Goal: Task Accomplishment & Management: Manage account settings

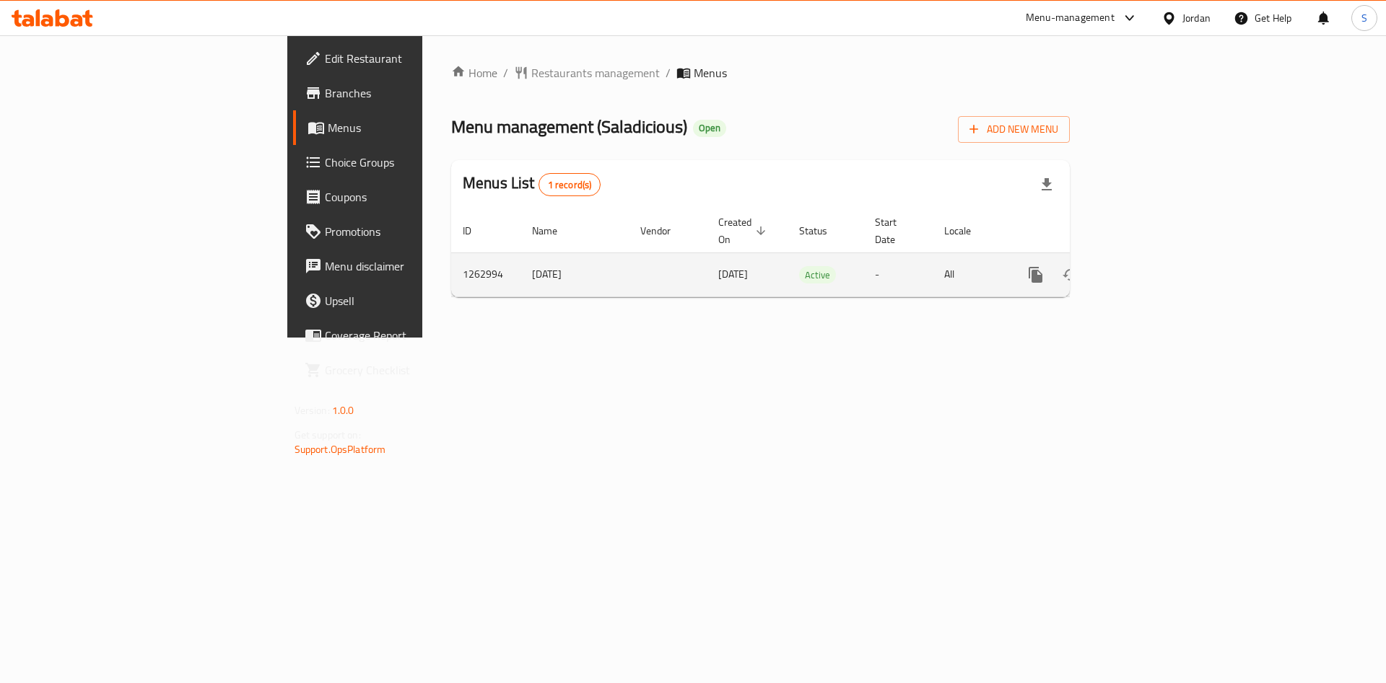
click at [1148, 266] on icon "enhanced table" at bounding box center [1139, 274] width 17 height 17
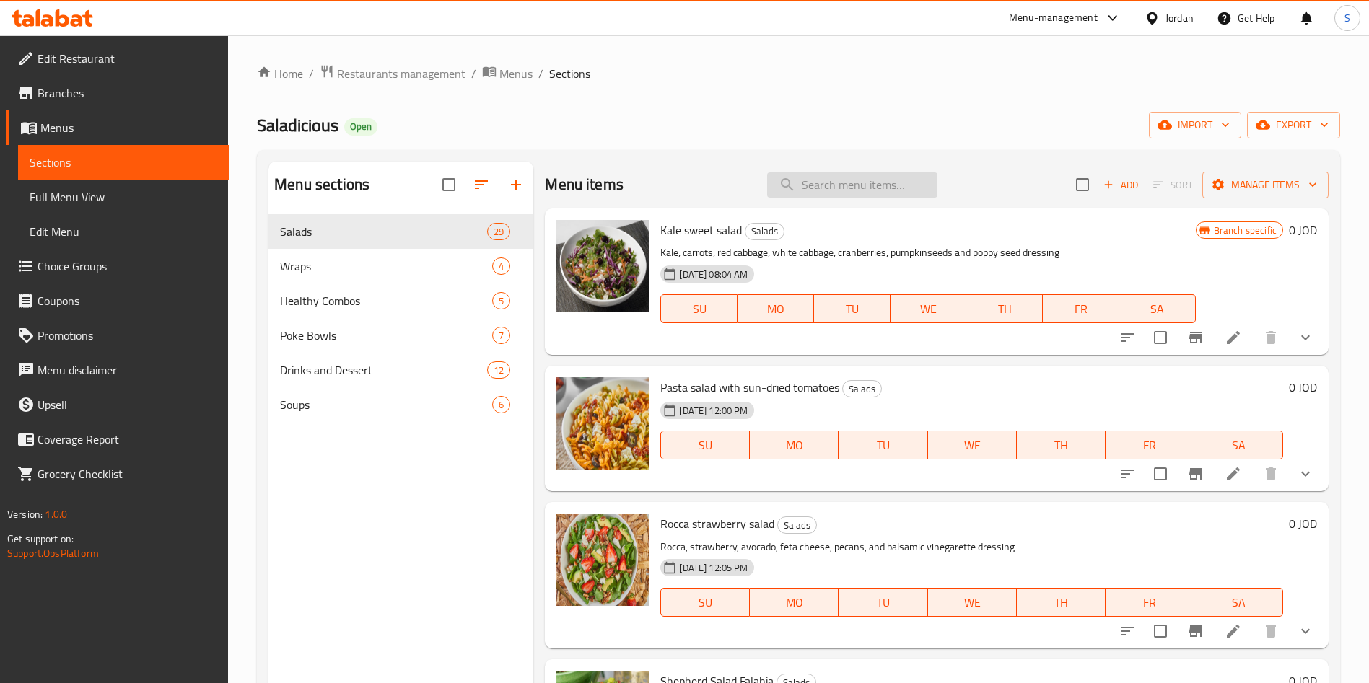
click at [867, 182] on input "search" at bounding box center [852, 184] width 170 height 25
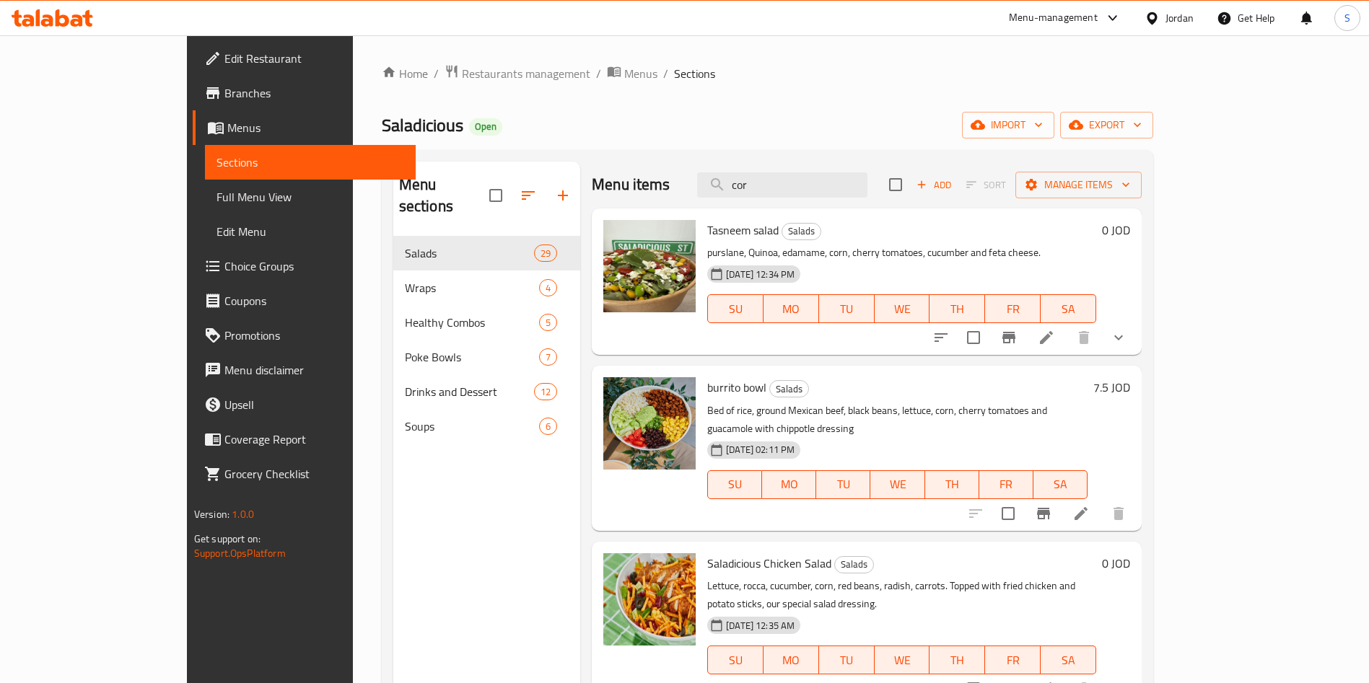
type input "cor"
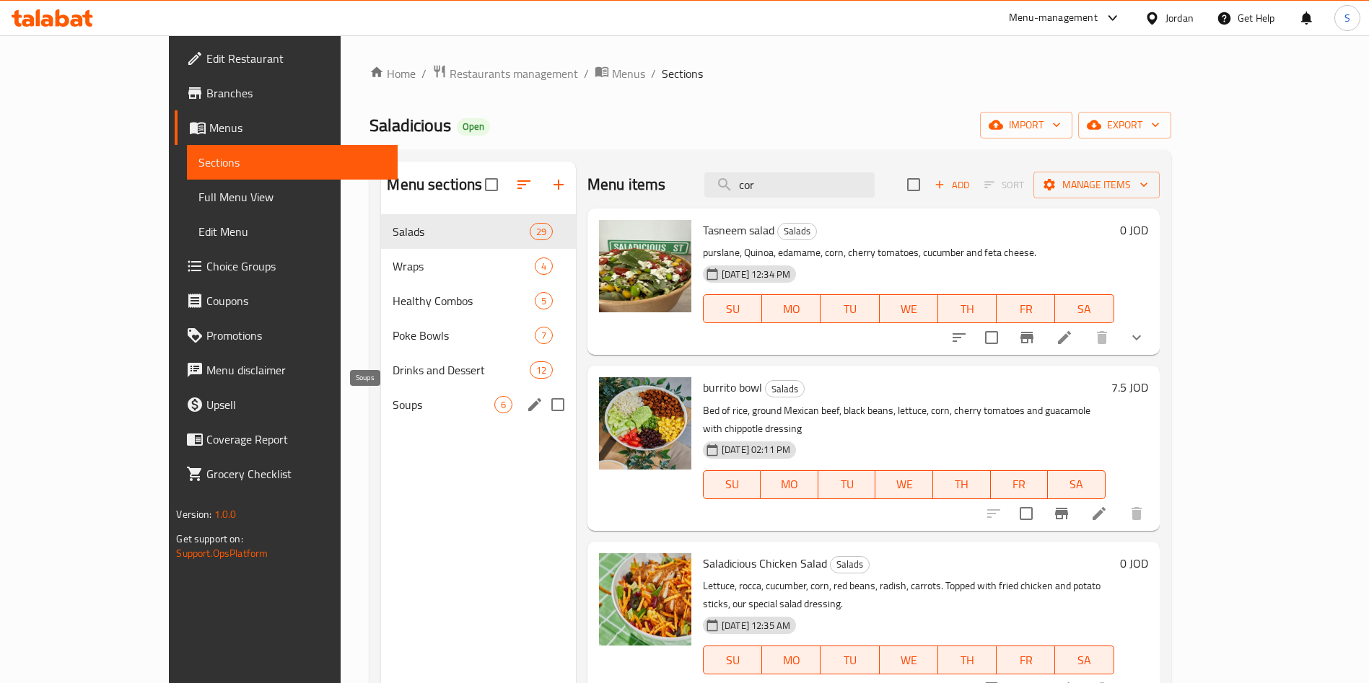
click at [393, 400] on span "Soups" at bounding box center [443, 404] width 101 height 17
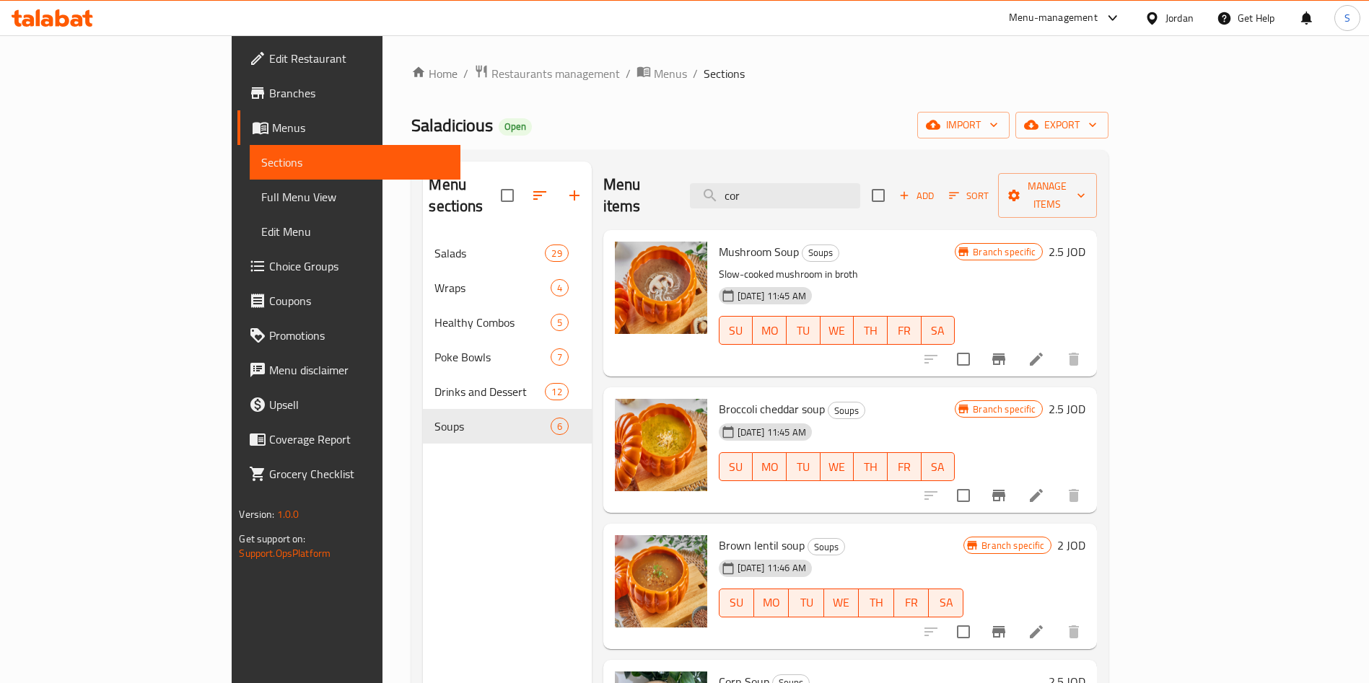
scroll to position [217, 0]
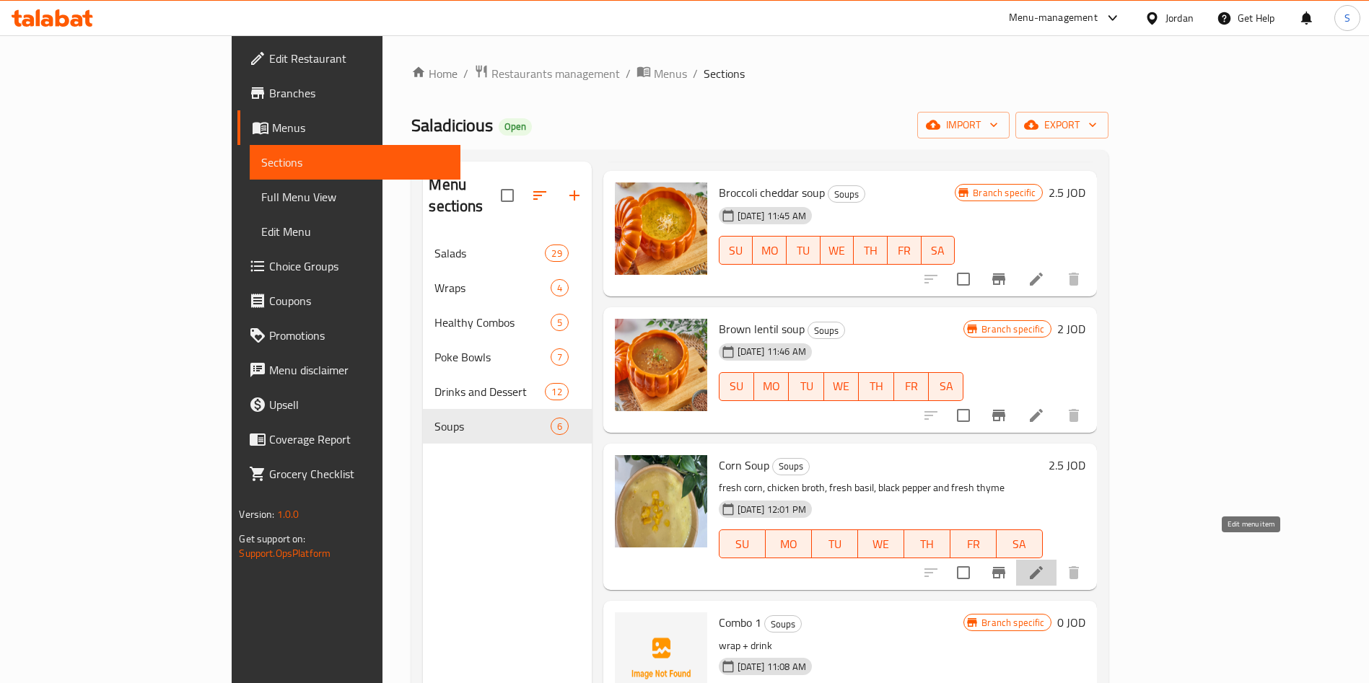
click at [1043, 567] on icon at bounding box center [1036, 573] width 13 height 13
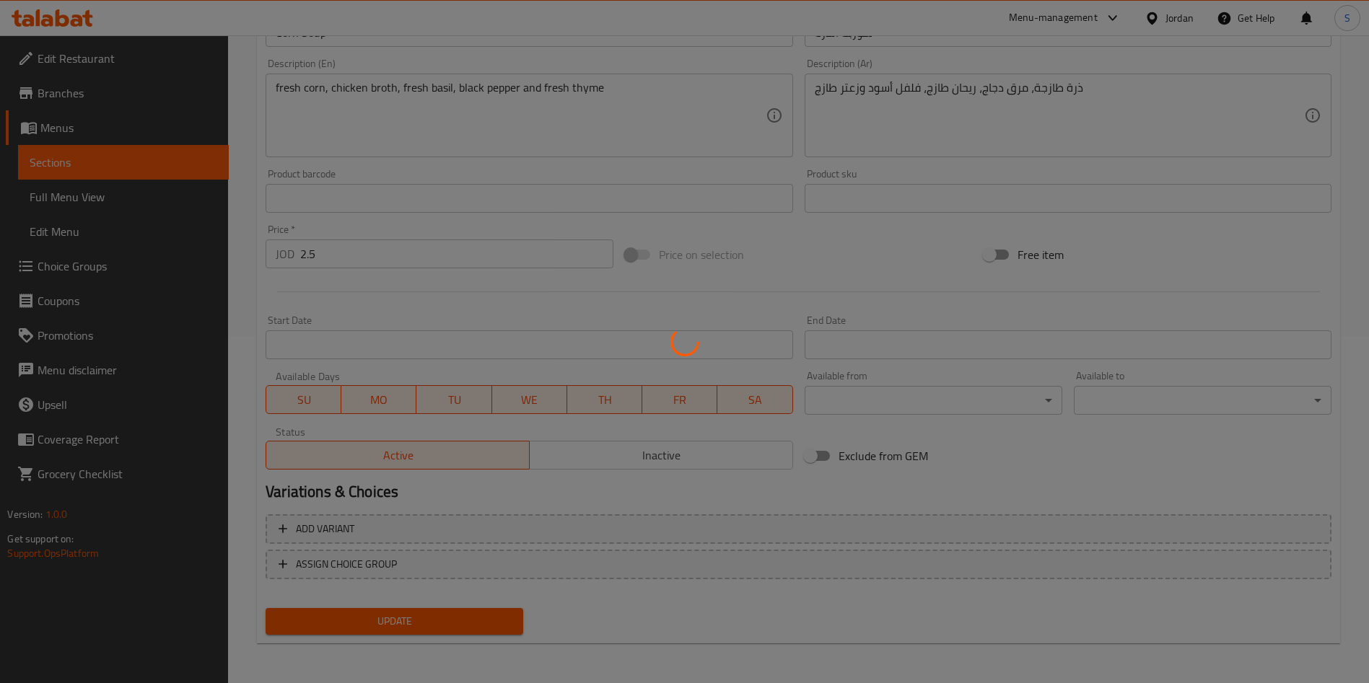
scroll to position [348, 0]
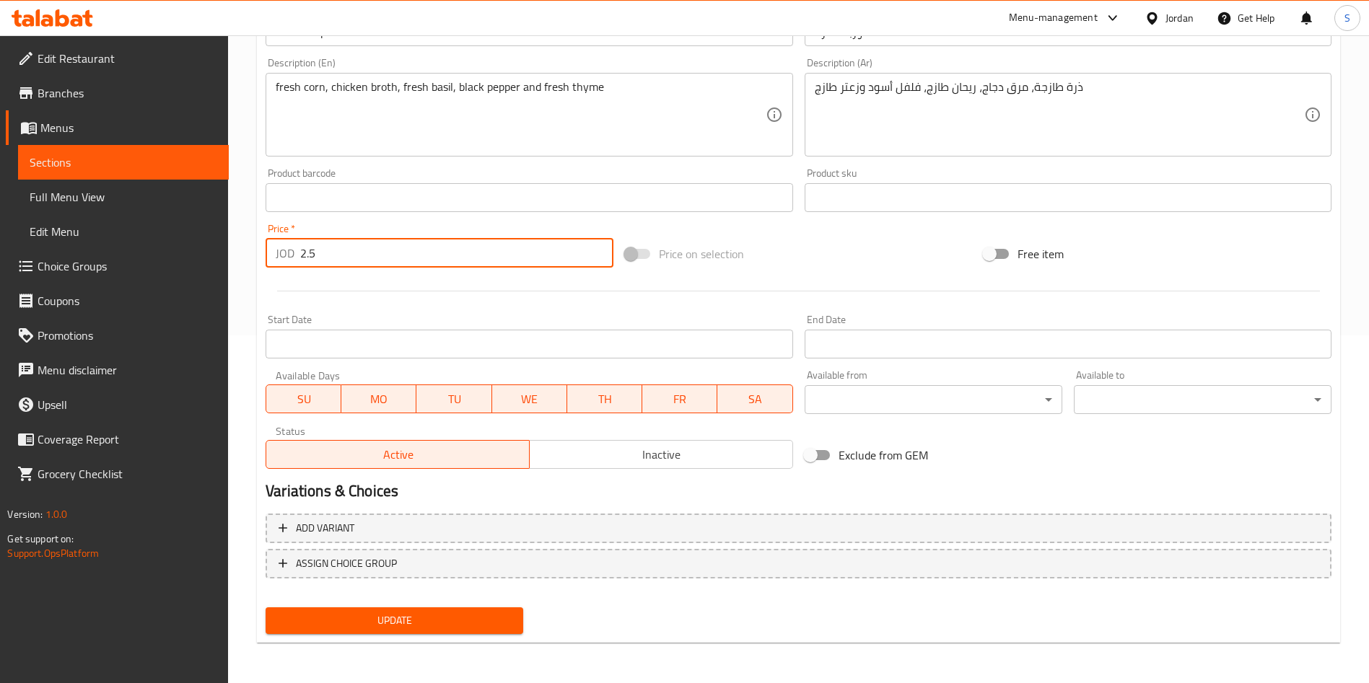
drag, startPoint x: 323, startPoint y: 255, endPoint x: 265, endPoint y: 250, distance: 58.7
click at [265, 250] on div "Price   * JOD 2.5 Price *" at bounding box center [439, 246] width 359 height 56
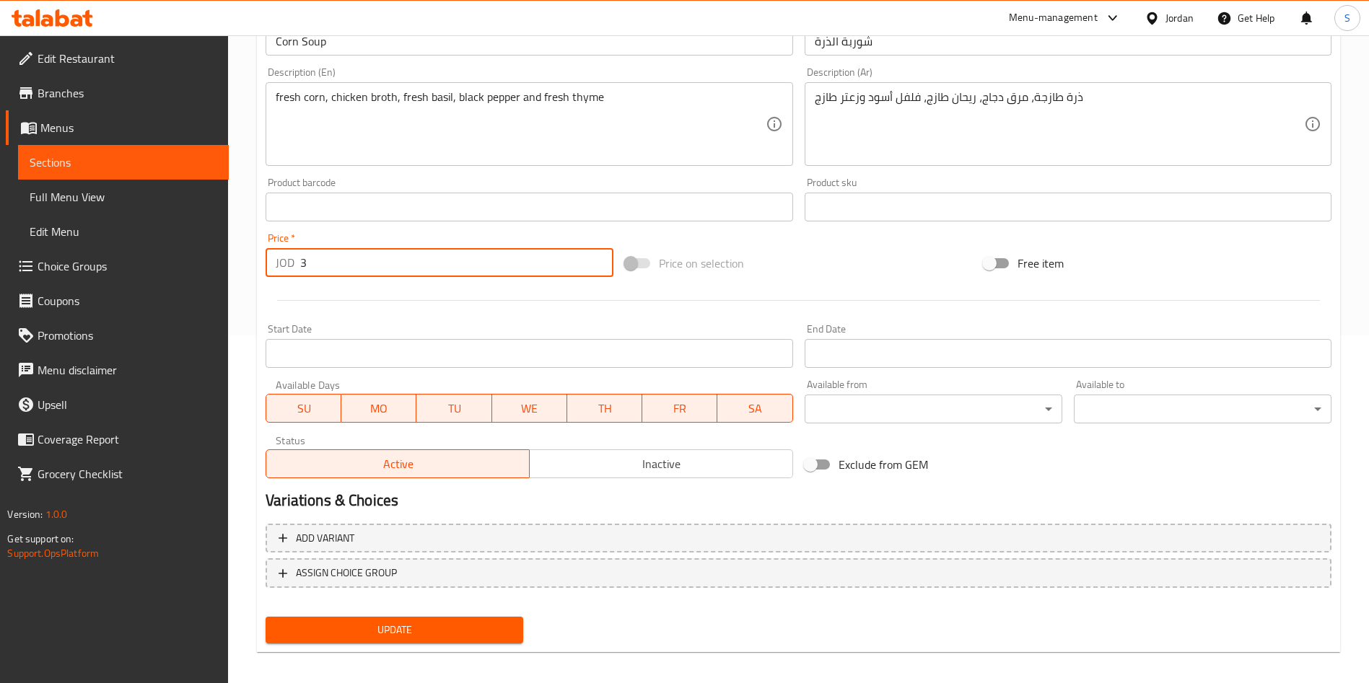
type input "3"
click at [403, 633] on span "Update" at bounding box center [394, 630] width 235 height 18
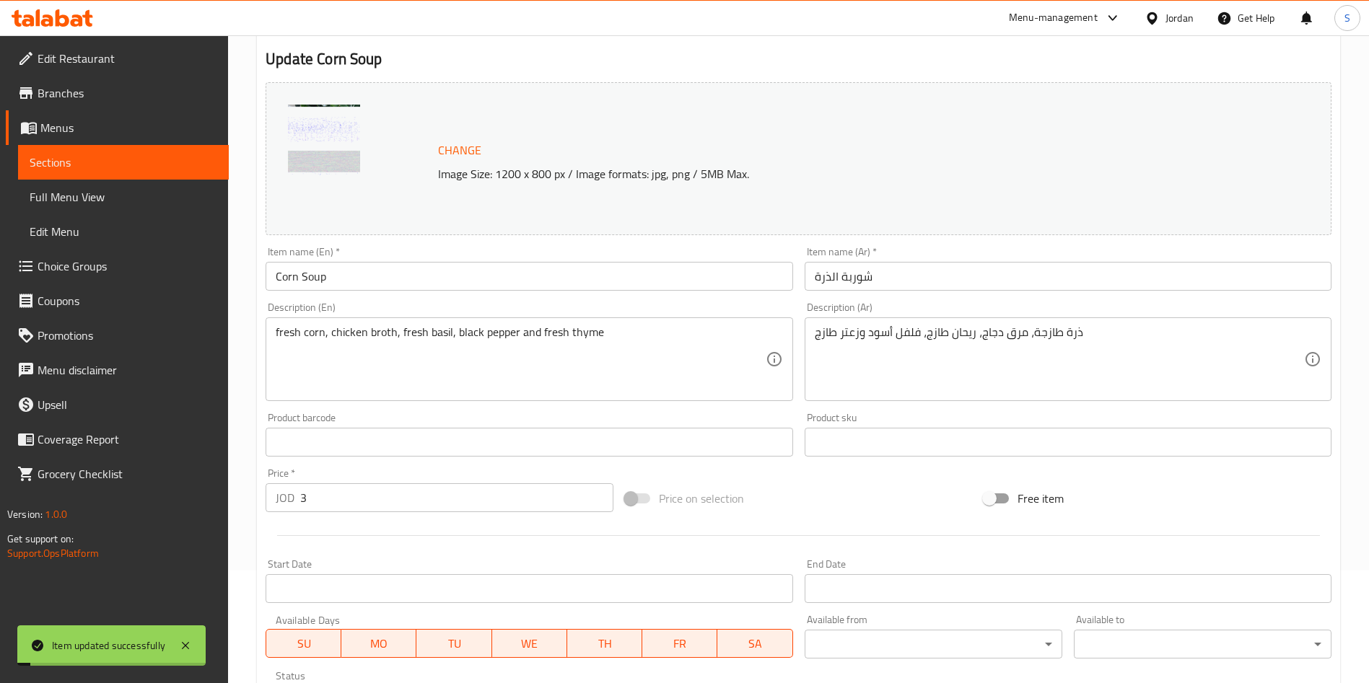
scroll to position [0, 0]
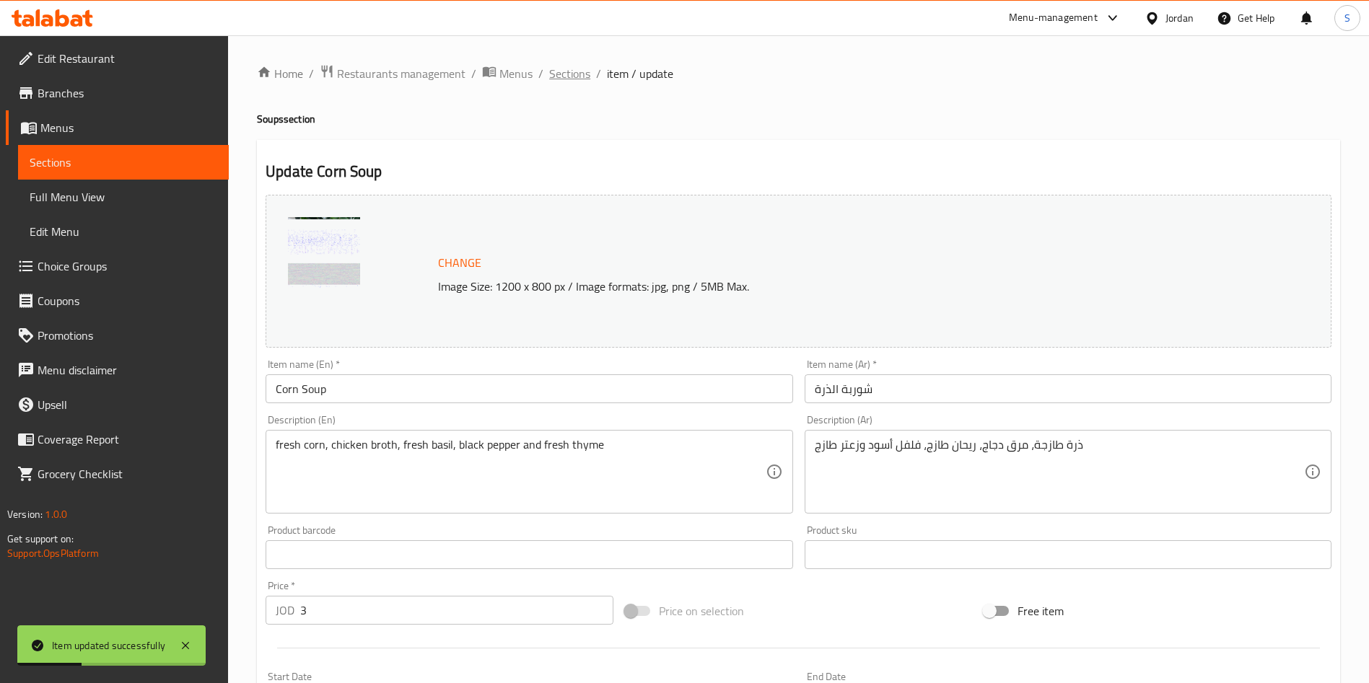
click at [583, 76] on span "Sections" at bounding box center [569, 73] width 41 height 17
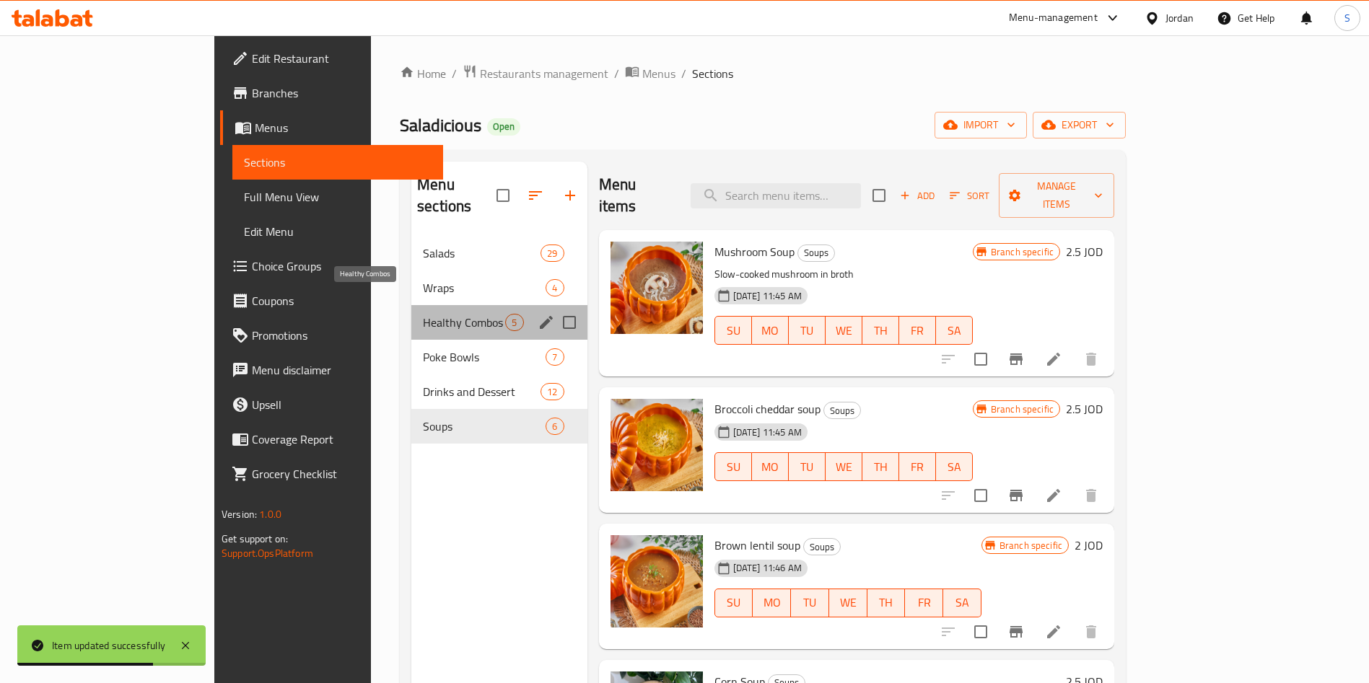
click at [423, 314] on span "Healthy Combos" at bounding box center [464, 322] width 82 height 17
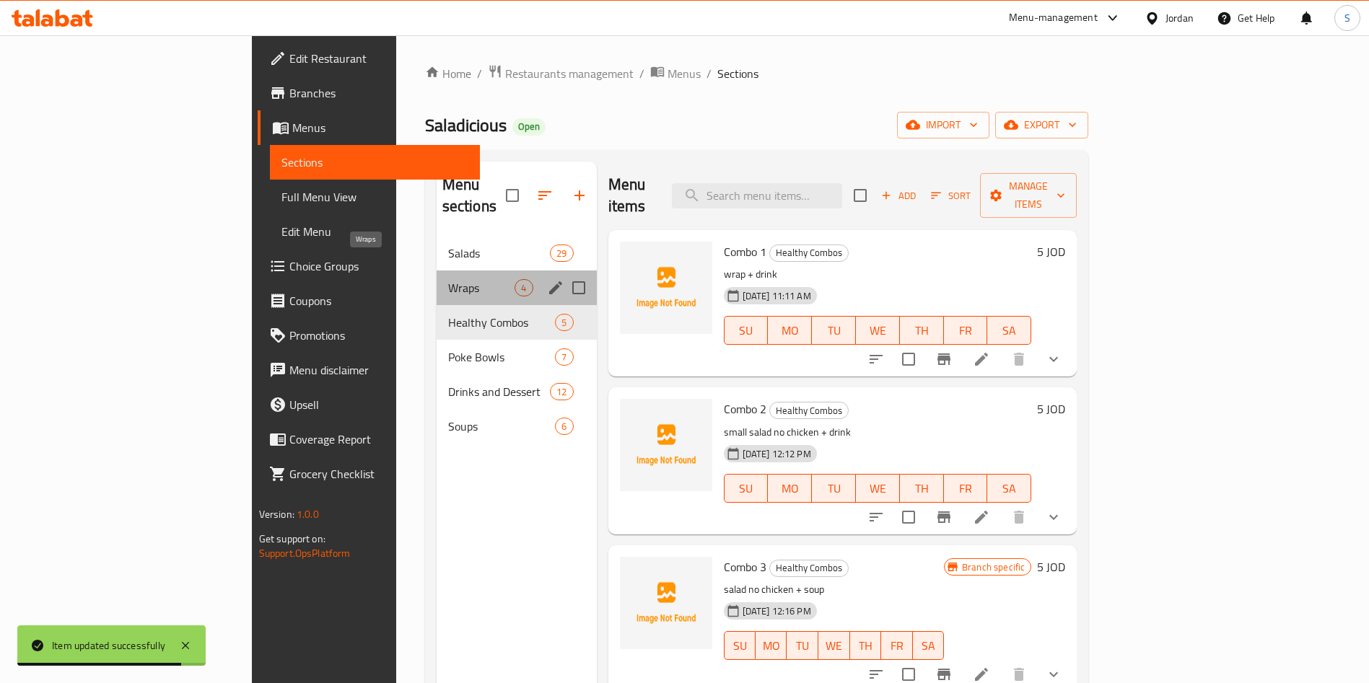
click at [448, 279] on span "Wraps" at bounding box center [481, 287] width 67 height 17
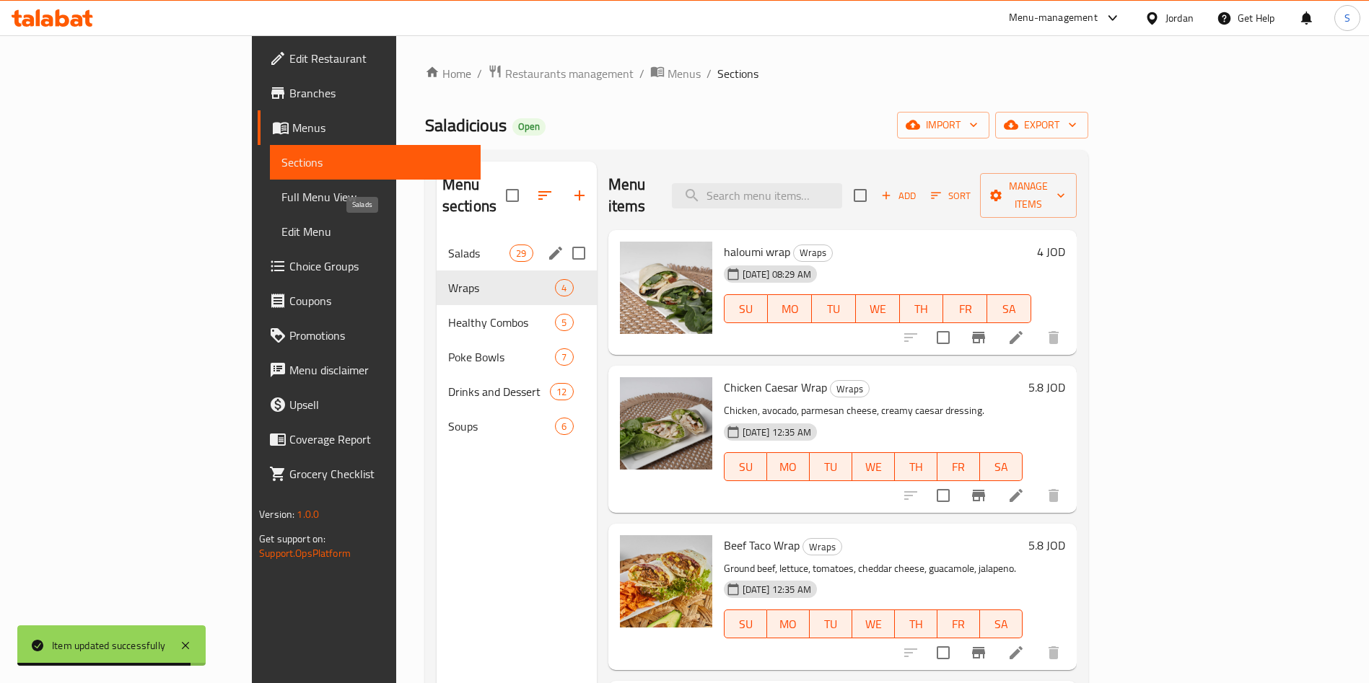
click at [448, 245] on span "Salads" at bounding box center [478, 253] width 61 height 17
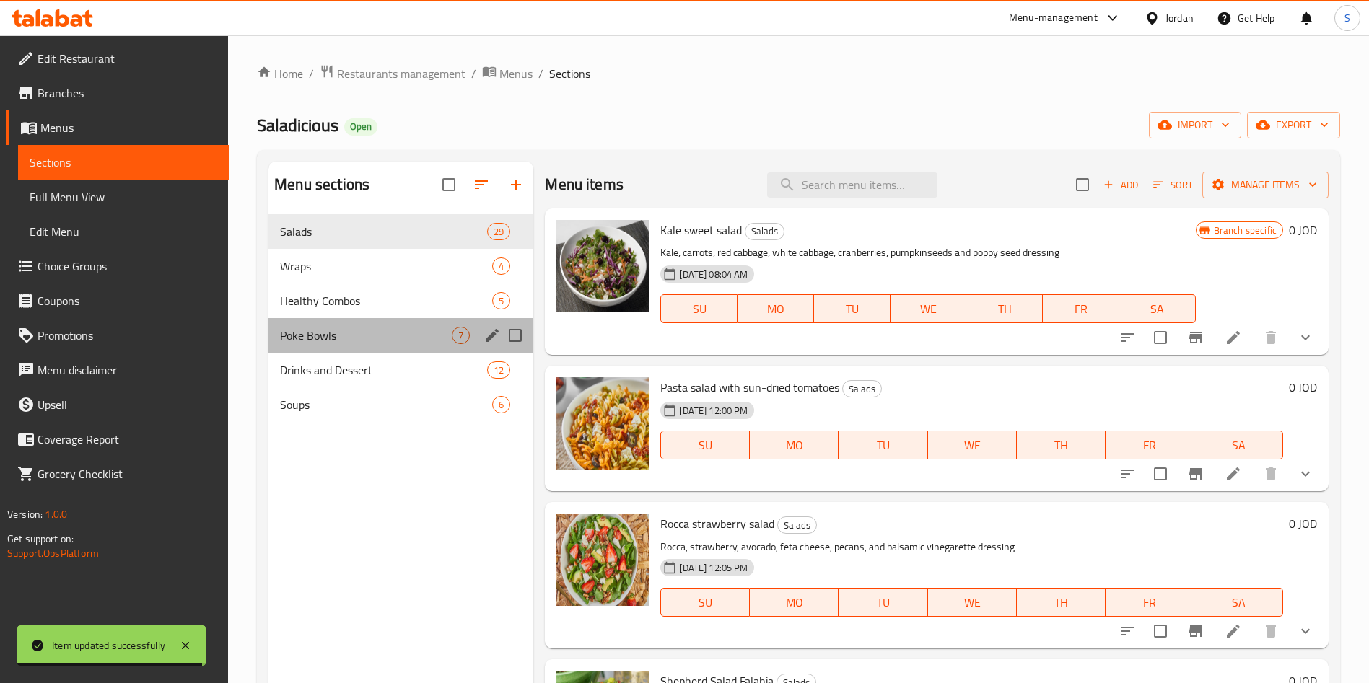
click at [326, 351] on div "Poke Bowls 7" at bounding box center [400, 335] width 265 height 35
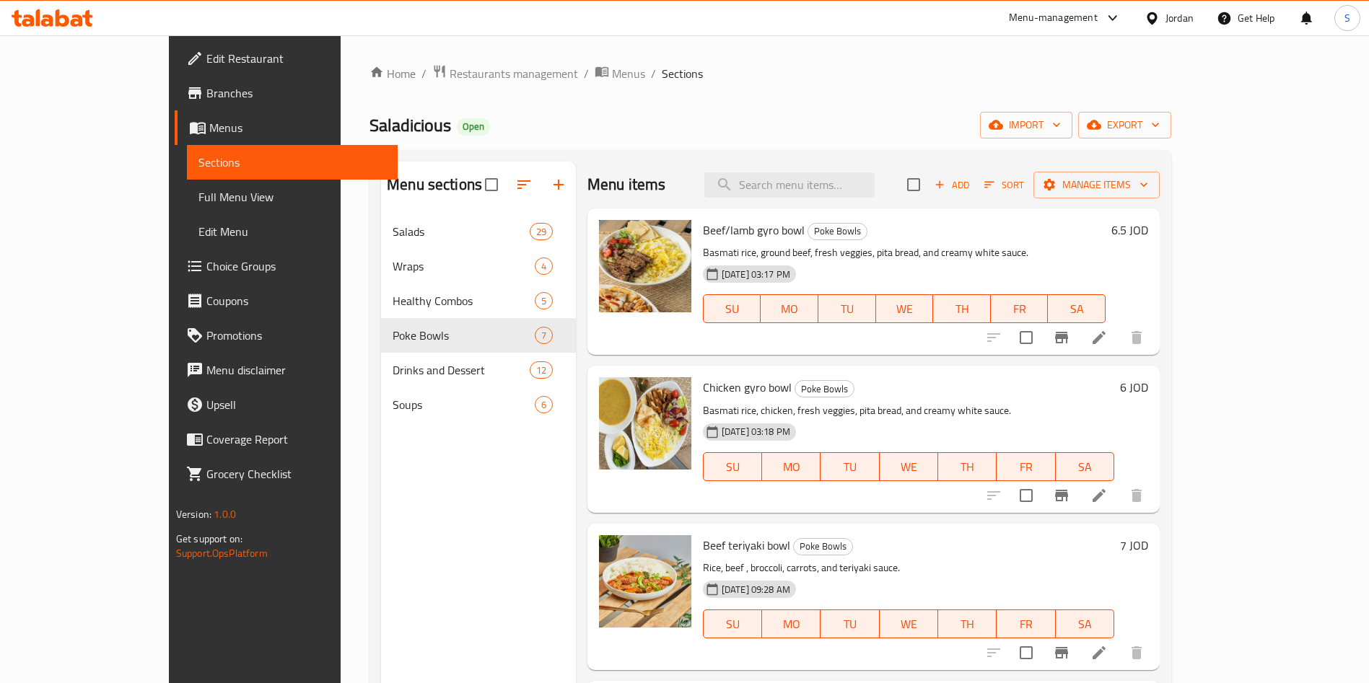
click at [1064, 167] on div "Menu items Add Sort Manage items" at bounding box center [873, 185] width 572 height 47
click at [971, 187] on span "Add" at bounding box center [951, 185] width 39 height 17
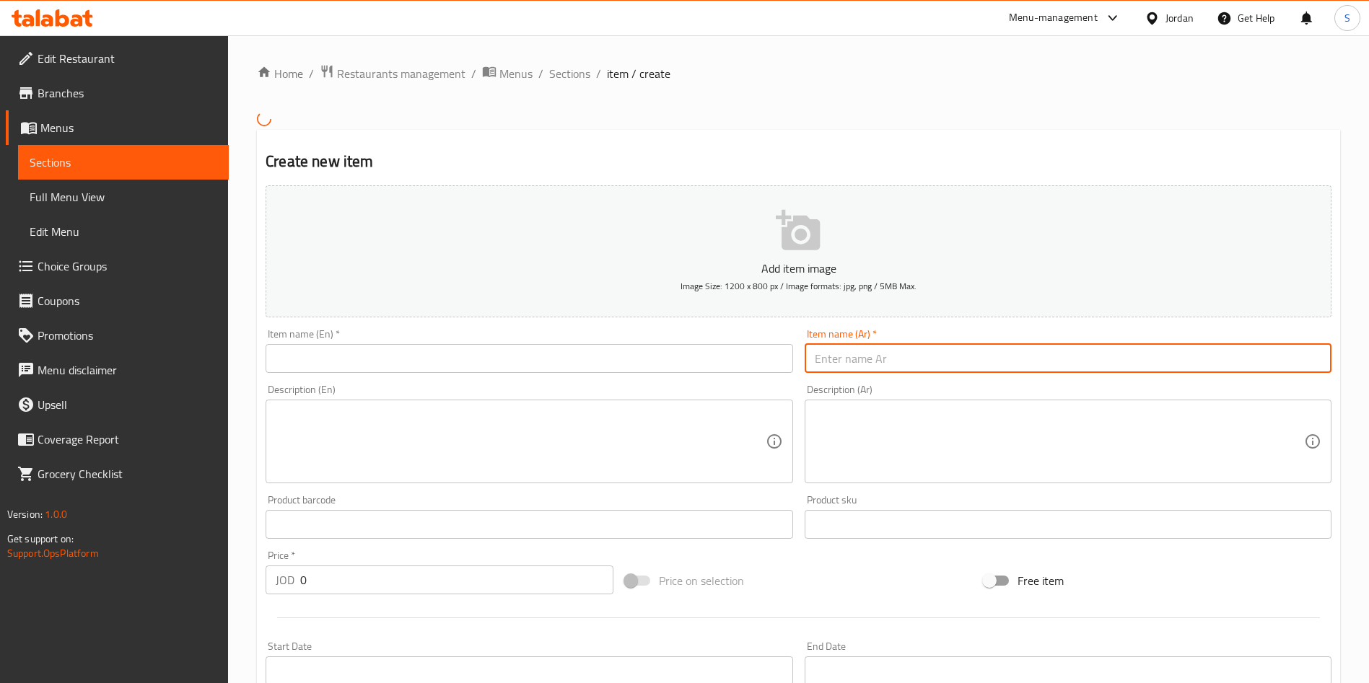
click at [921, 362] on input "text" at bounding box center [1068, 358] width 527 height 29
click at [497, 349] on input "text" at bounding box center [529, 358] width 527 height 29
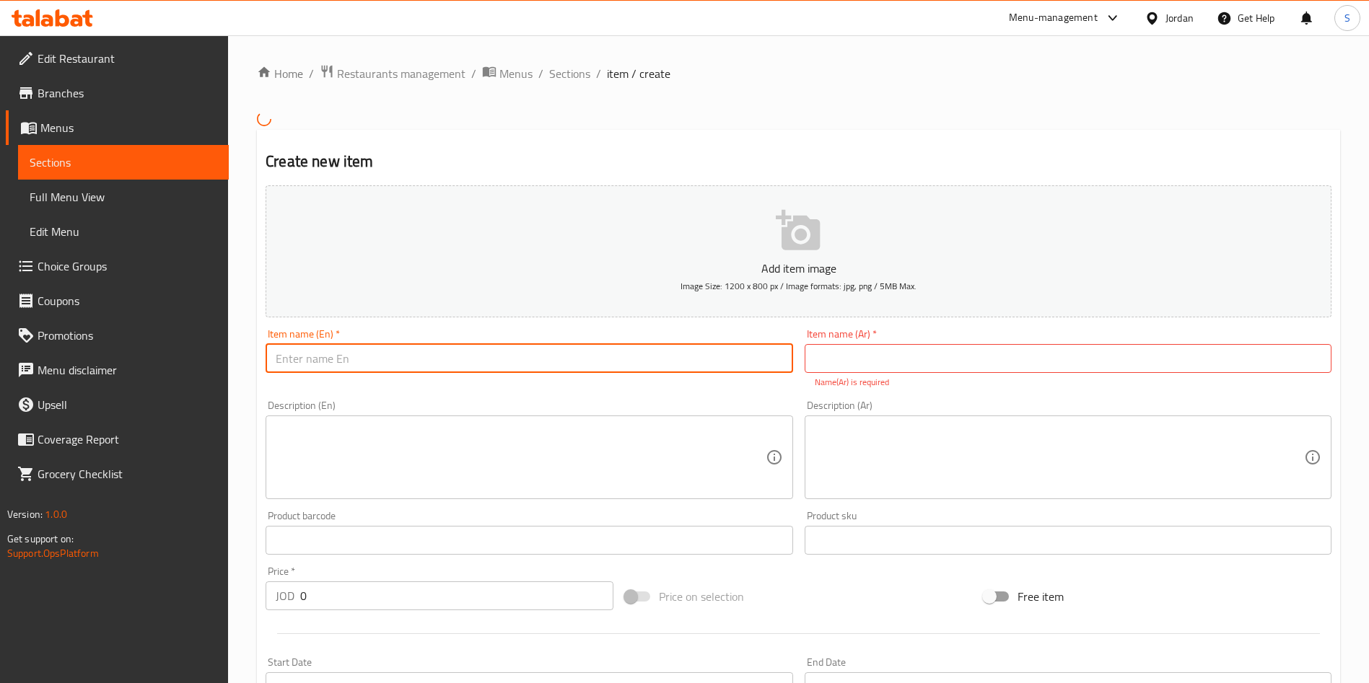
paste input "Thai green [PERSON_NAME]"
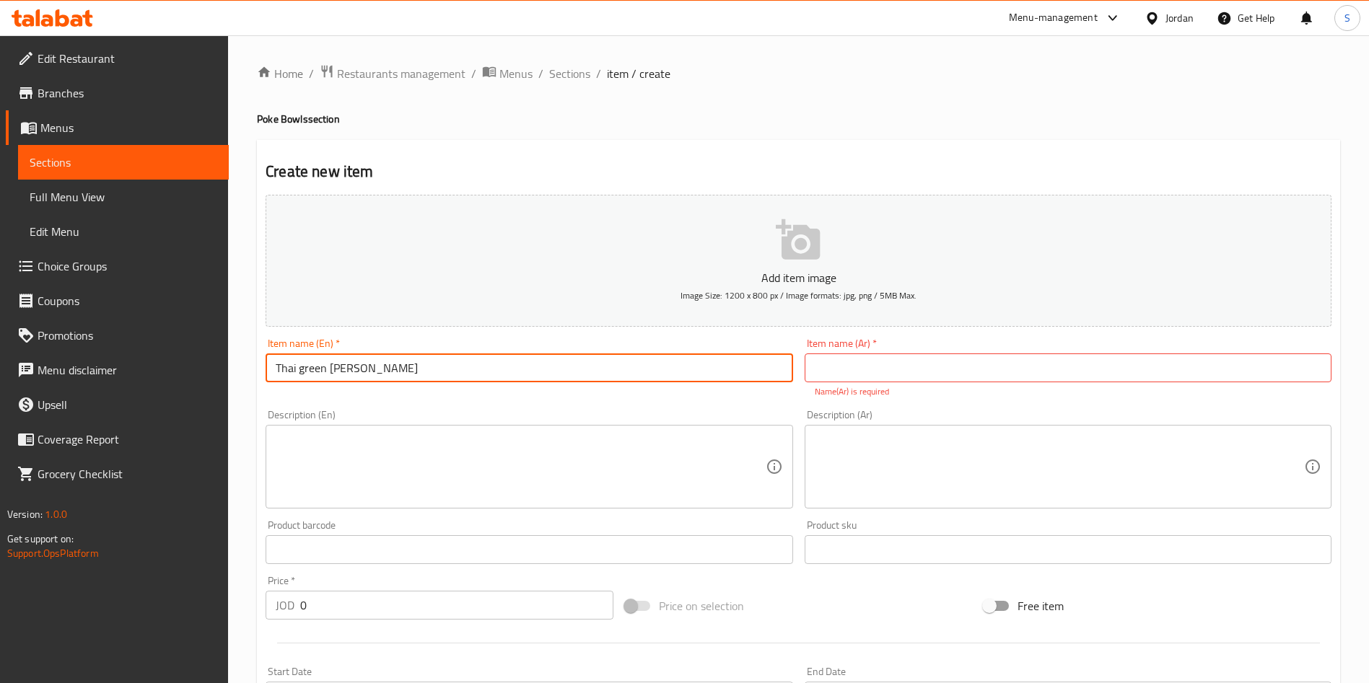
drag, startPoint x: 480, startPoint y: 359, endPoint x: 55, endPoint y: 357, distance: 425.1
click at [55, 357] on div "Edit Restaurant Branches Menus Sections Full Menu View Edit Menu Choice Groups …" at bounding box center [684, 535] width 1369 height 1000
type input "Thai green [PERSON_NAME]"
click at [873, 378] on input "text" at bounding box center [1068, 368] width 527 height 29
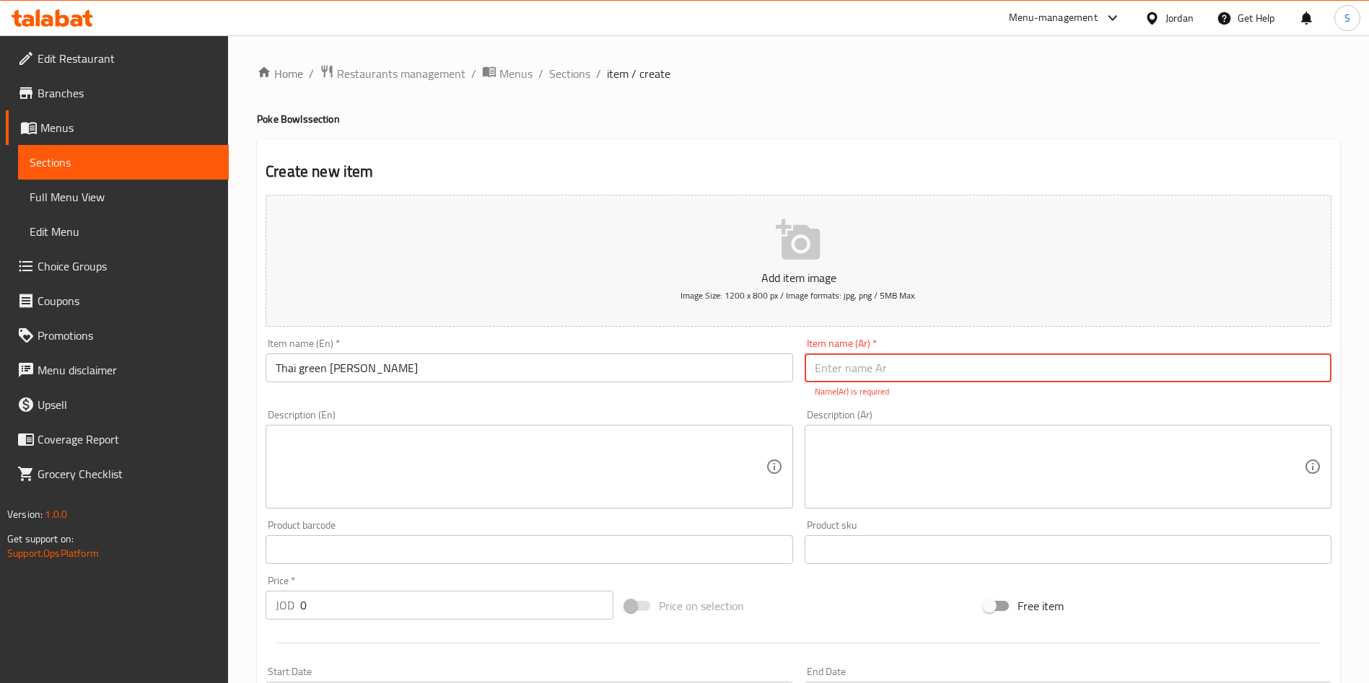
paste input "الكاري الأخضر التايلاندي"
type input "الكاري الأخضر التايلاندي"
click at [624, 453] on textarea at bounding box center [520, 467] width 489 height 69
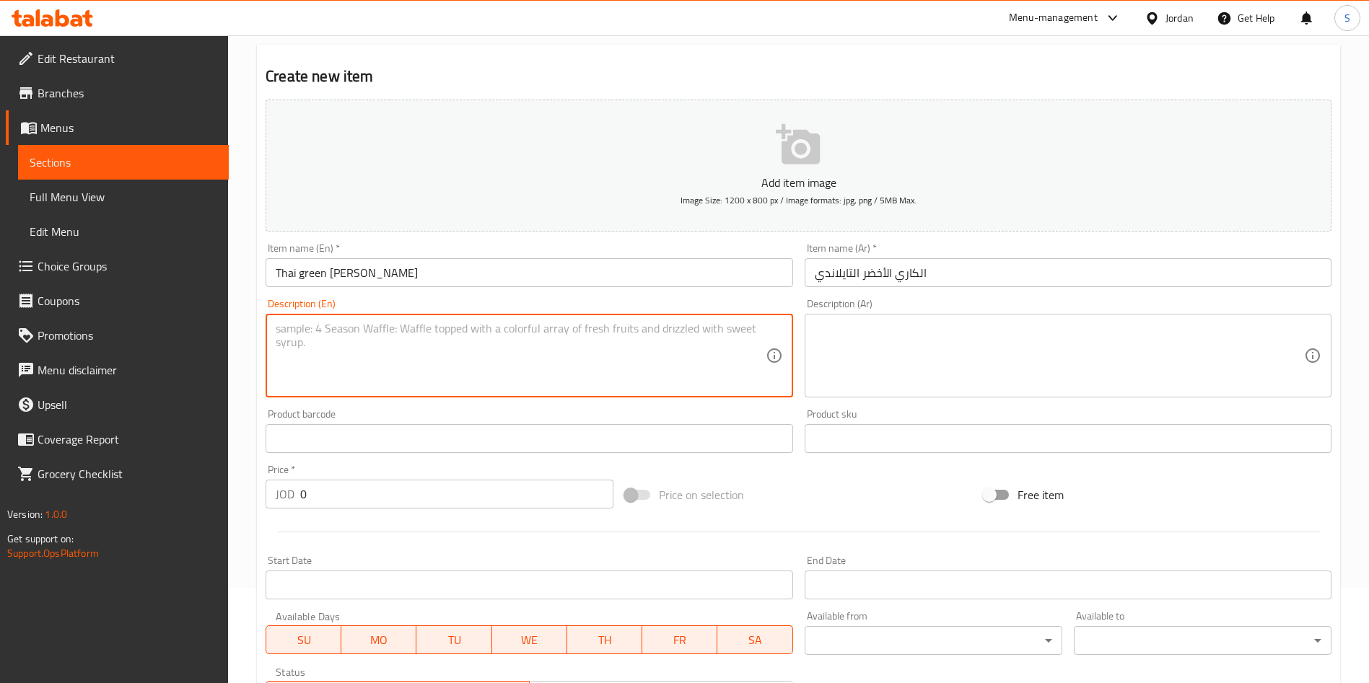
scroll to position [217, 0]
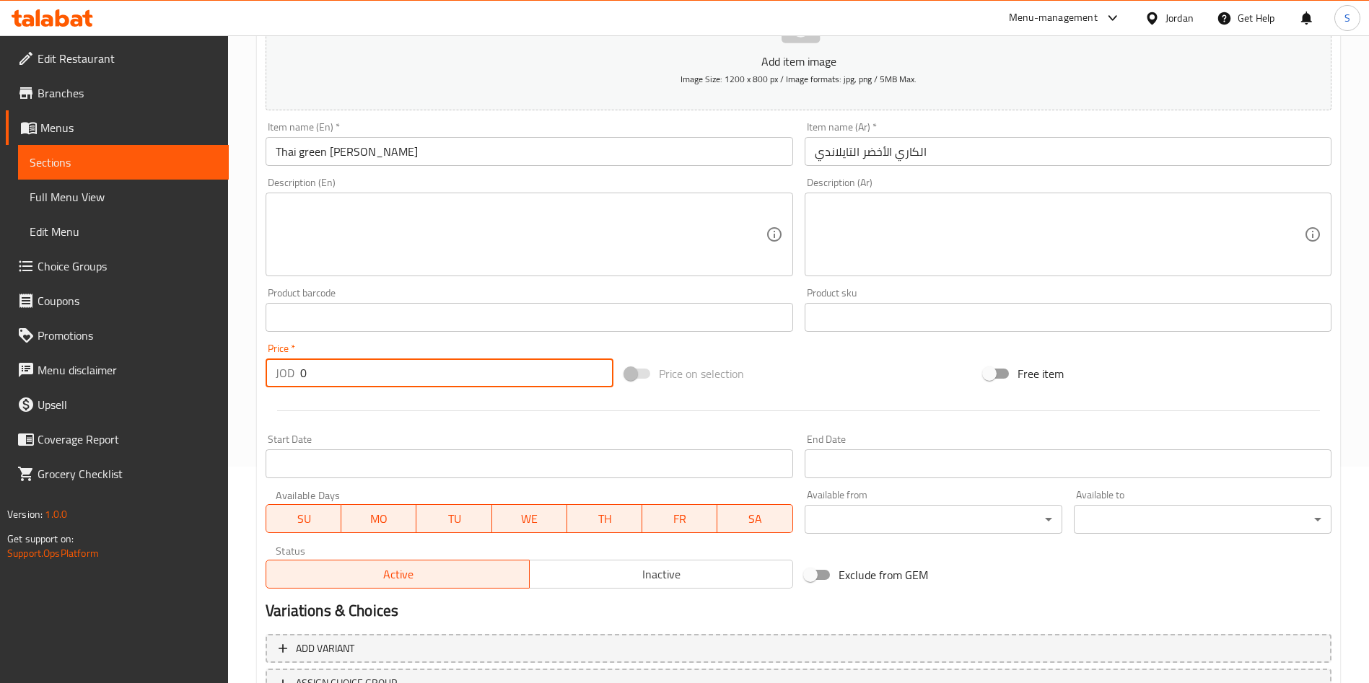
click at [367, 375] on input "0" at bounding box center [456, 373] width 313 height 29
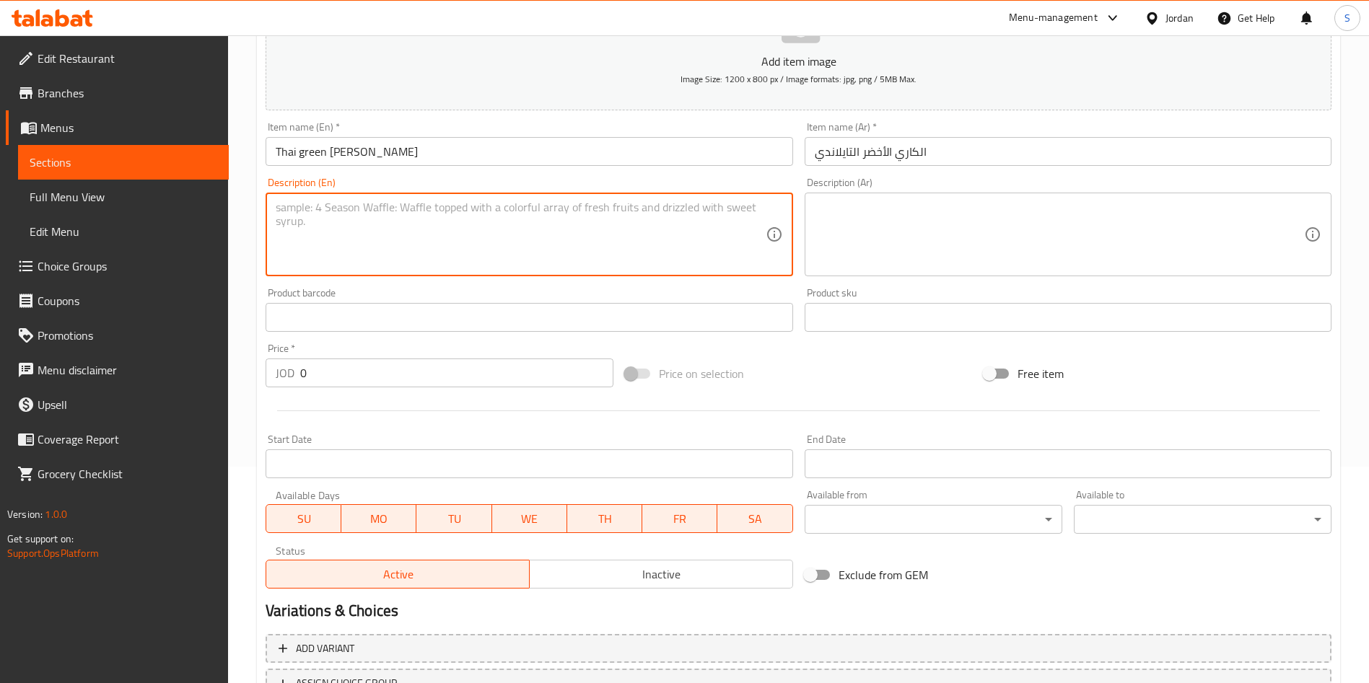
click at [431, 220] on textarea at bounding box center [520, 235] width 489 height 69
paste textarea "Rice, Cubes of chicken, zucchini, carrots, with green [PERSON_NAME] coconut sau…"
type textarea "Rice, Cubes of chicken, zucchini, carrots, with green [PERSON_NAME] coconut sau…"
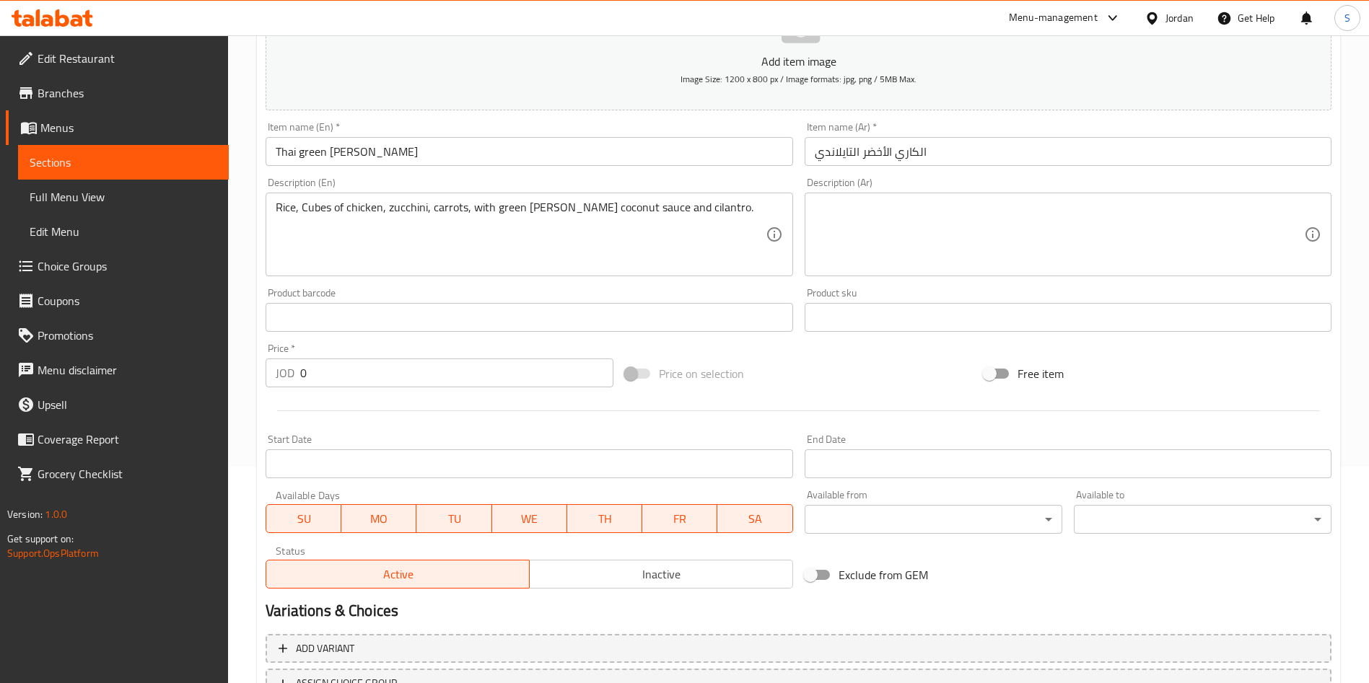
click at [938, 194] on div "Description (Ar)" at bounding box center [1068, 235] width 527 height 84
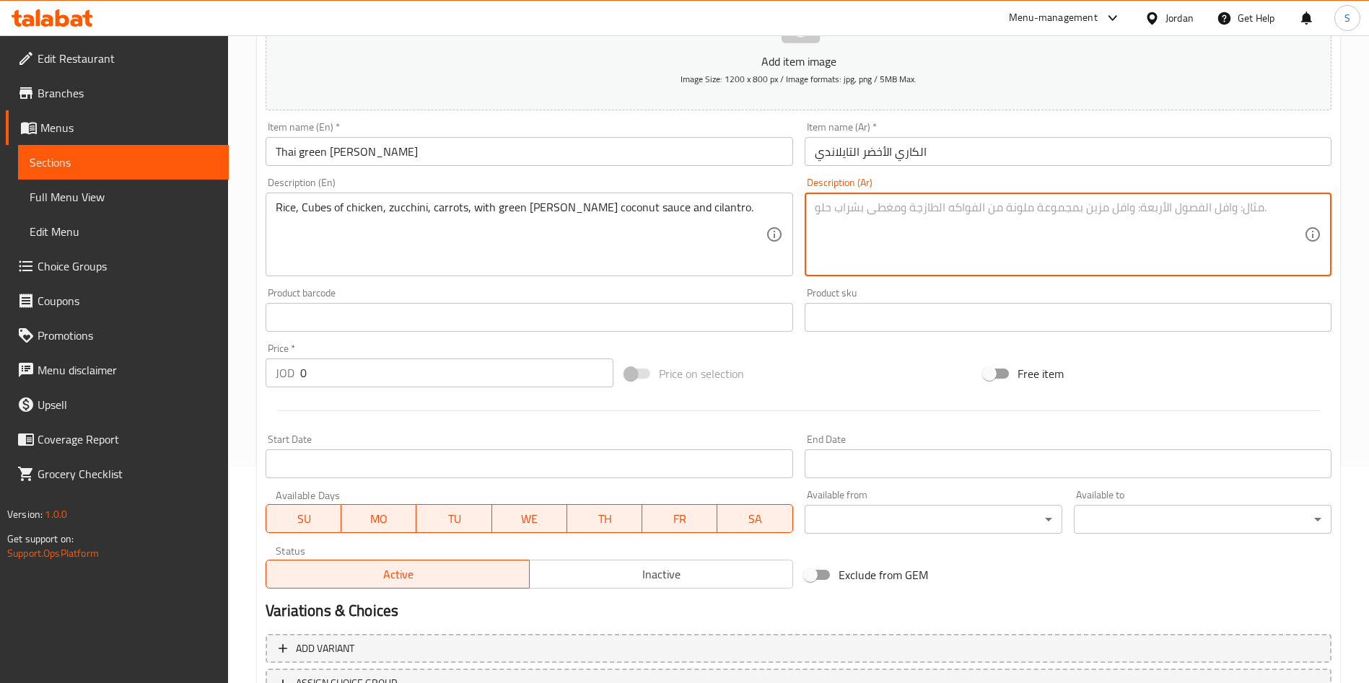
click at [932, 232] on textarea at bounding box center [1059, 235] width 489 height 69
paste textarea "الأرز مع مكعبات الدجاج والكوسا والجزر، على صلصة كاري خضراء بالكوبنات مع الكزبرة."
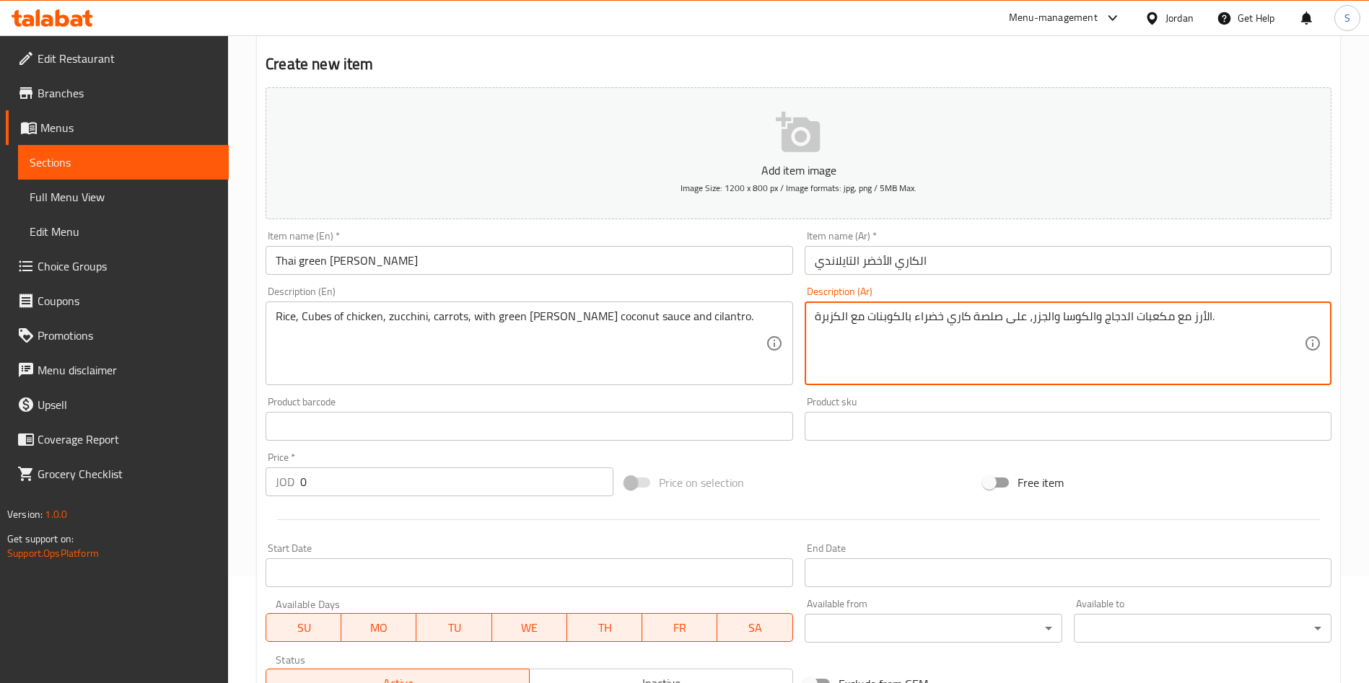
scroll to position [0, 0]
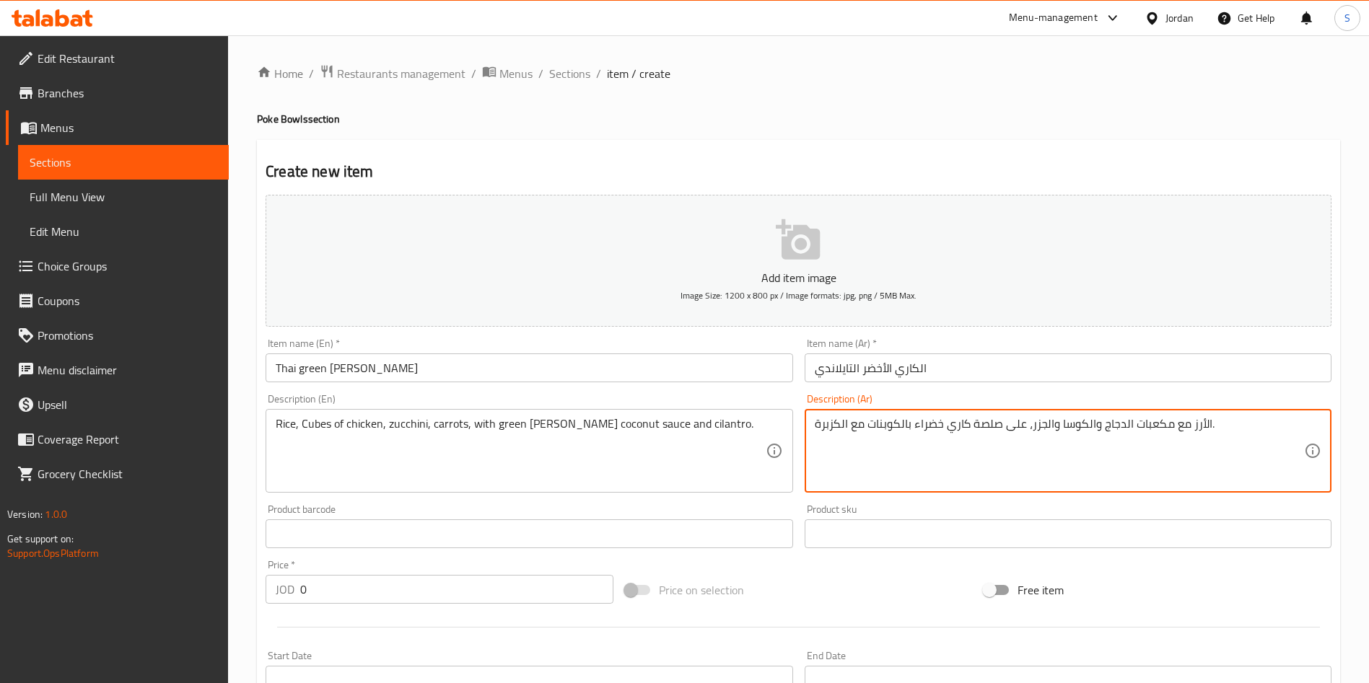
type textarea "الأرز مع مكعبات الدجاج والكوسا والجزر، على صلصة كاري خضراء بالكوبنات مع الكزبرة."
click at [834, 279] on p "Add item image" at bounding box center [798, 277] width 1021 height 17
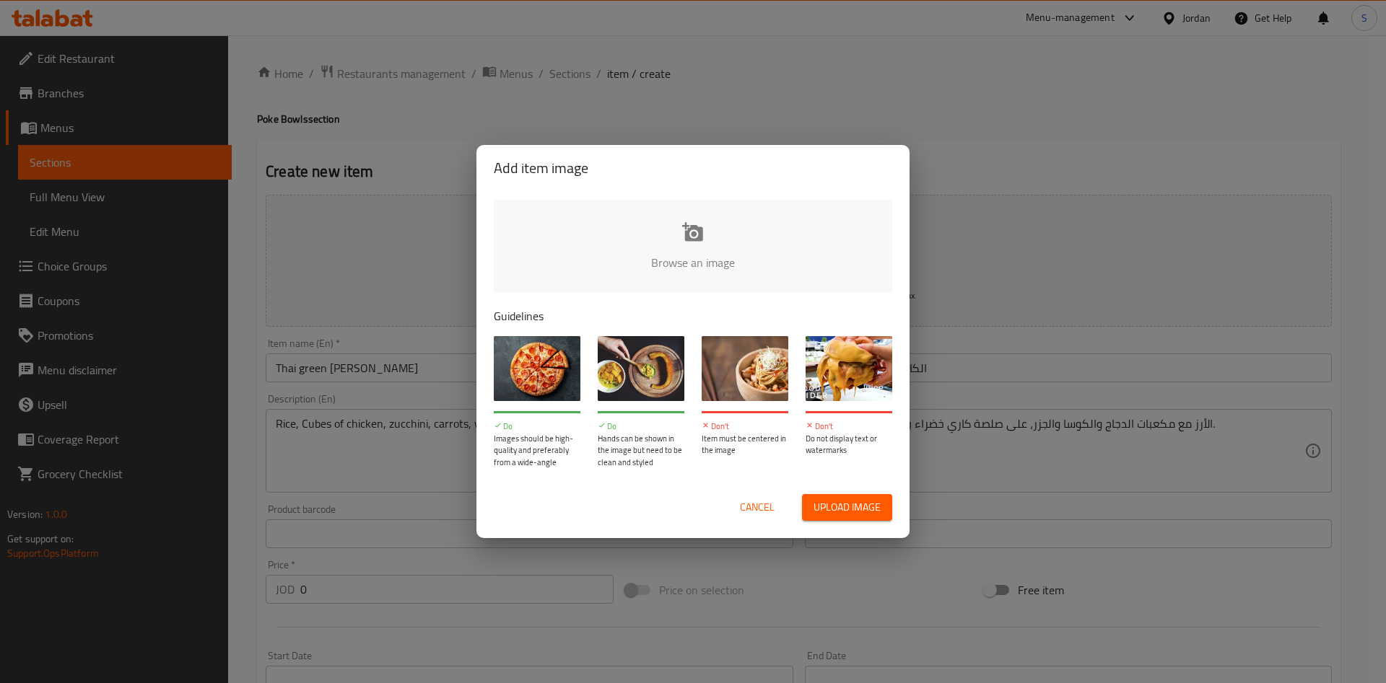
click at [876, 504] on span "Upload image" at bounding box center [846, 508] width 67 height 18
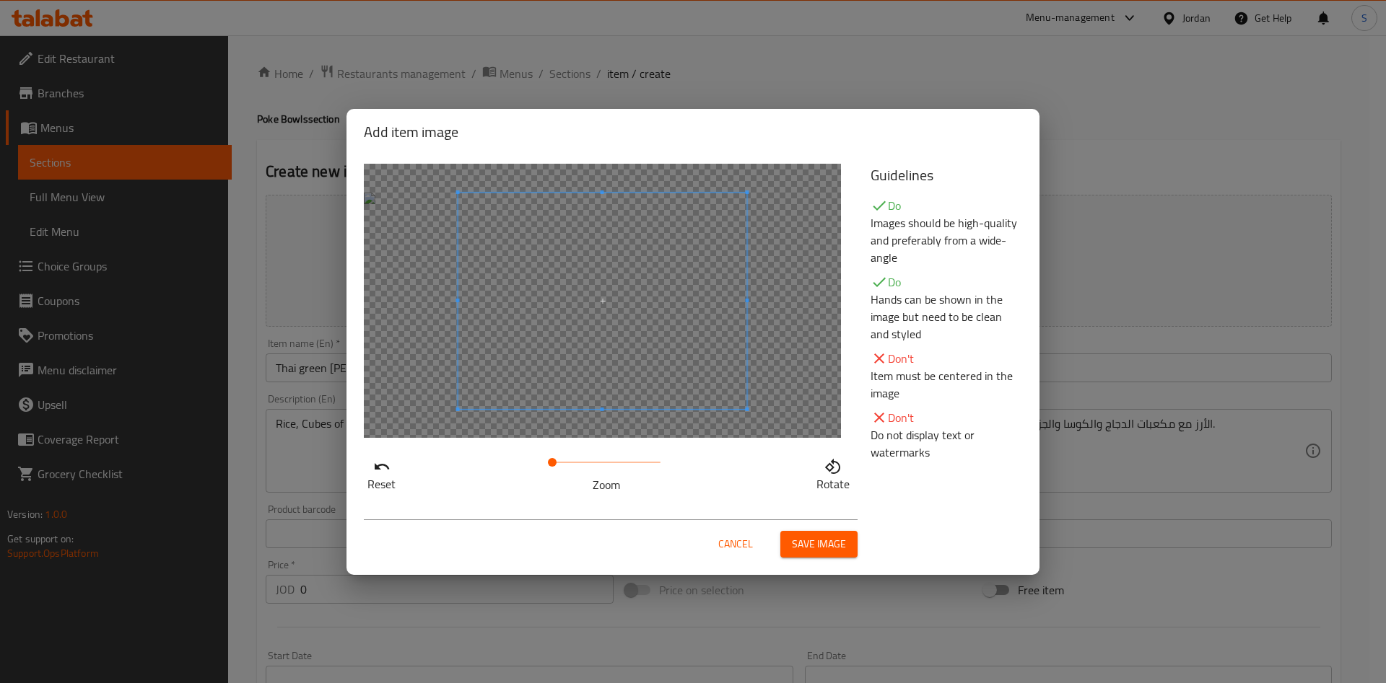
click at [734, 532] on button "Cancel" at bounding box center [735, 544] width 46 height 27
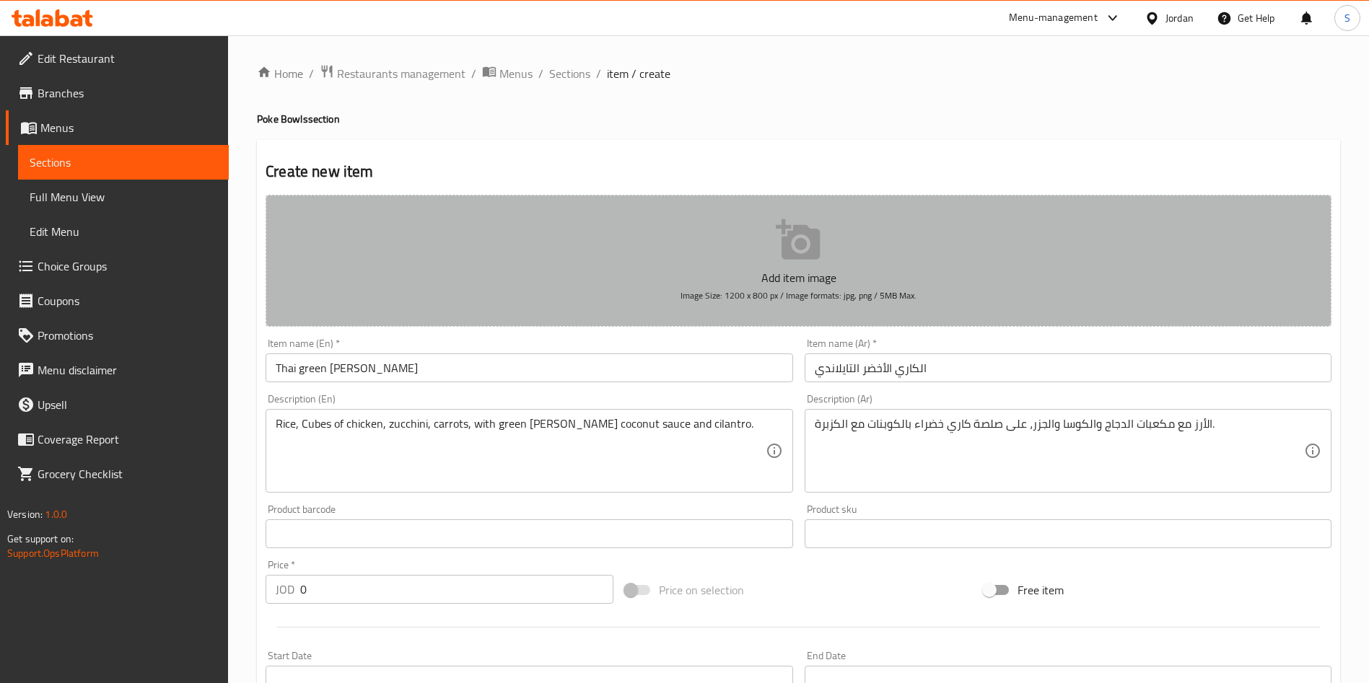
click at [802, 285] on p "Add item image" at bounding box center [798, 277] width 1021 height 17
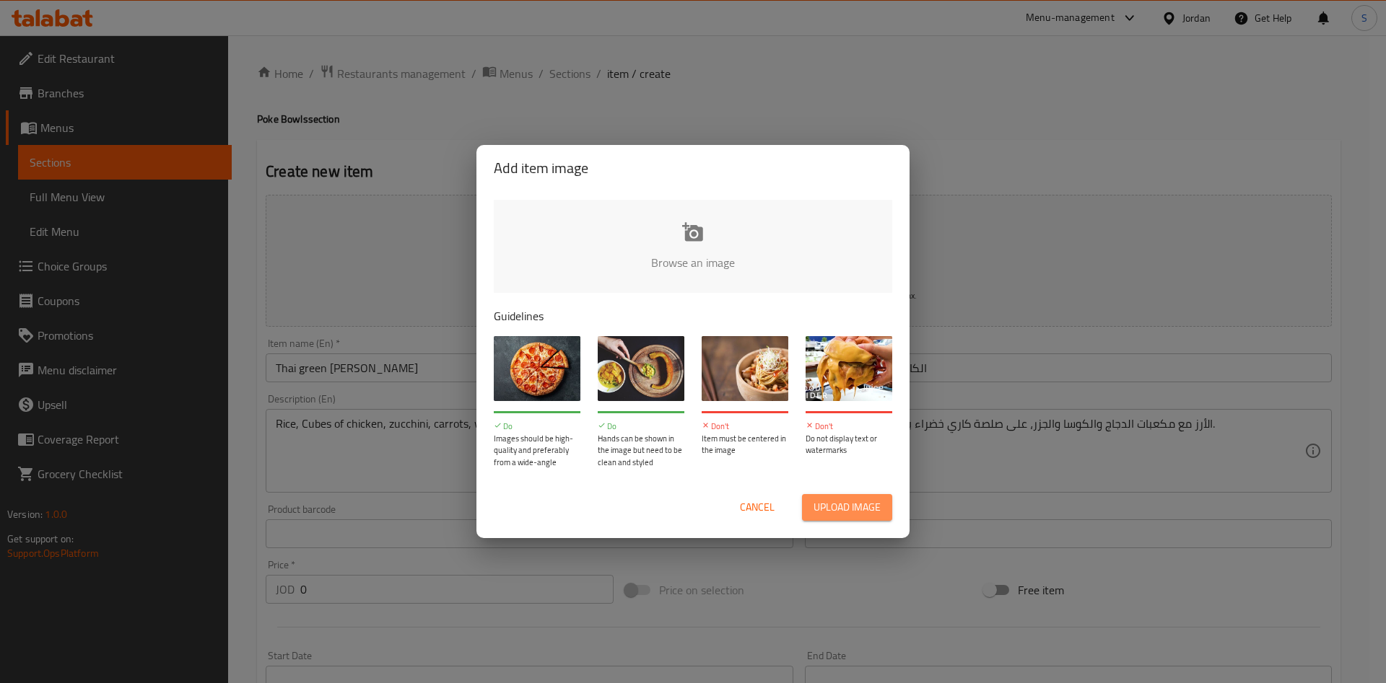
click at [831, 510] on span "Upload image" at bounding box center [846, 508] width 67 height 18
click at [645, 532] on div "Cancel Upload image" at bounding box center [692, 508] width 421 height 50
click at [802, 517] on button "Upload image" at bounding box center [847, 507] width 90 height 27
type input "C:\fakepath\IMG_1203.heic"
click at [820, 499] on span "Upload image" at bounding box center [846, 508] width 67 height 18
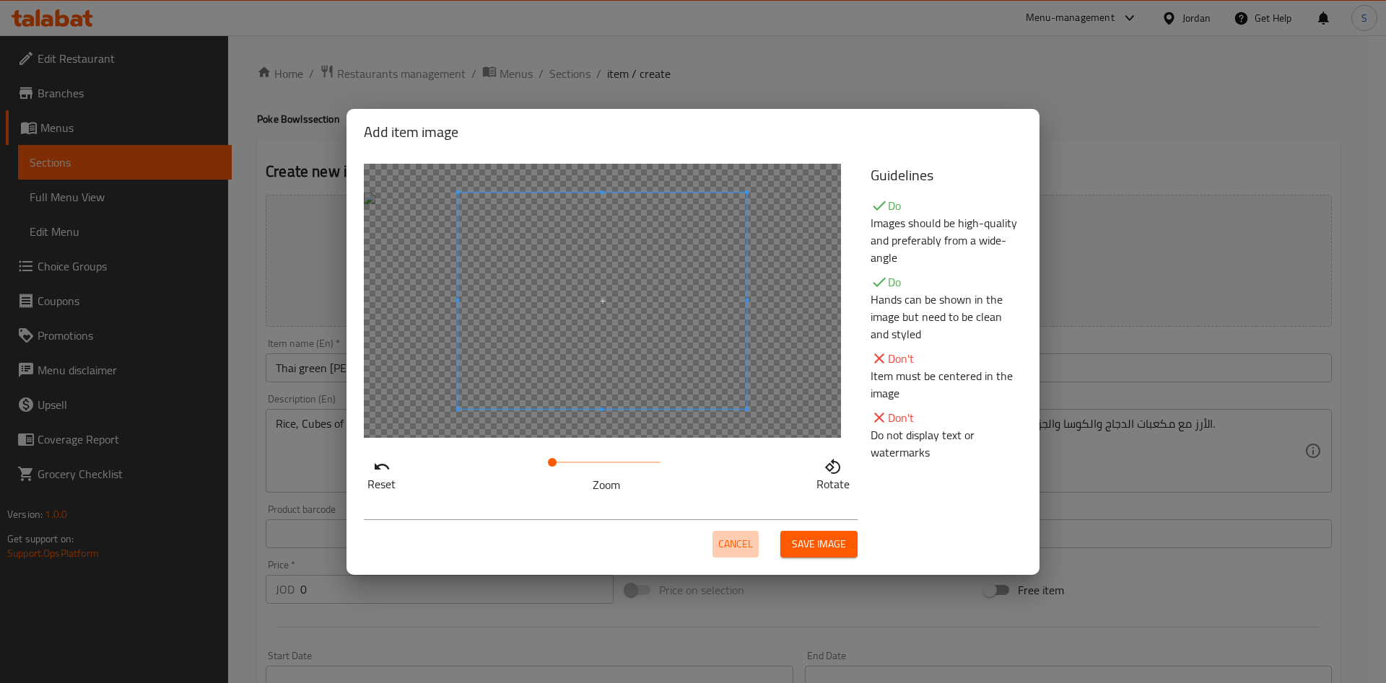
click at [722, 544] on span "Cancel" at bounding box center [735, 544] width 35 height 18
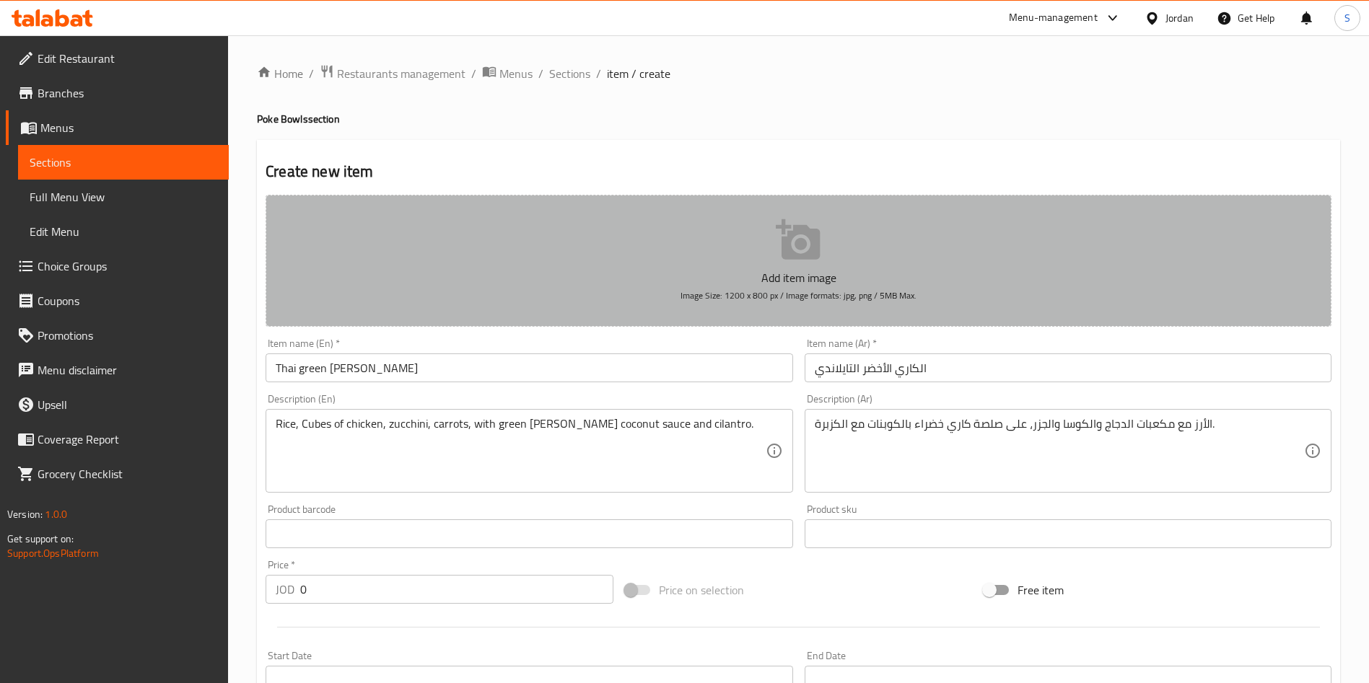
click at [792, 287] on span "Image Size: 1200 x 800 px / Image formats: jpg, png / 5MB Max." at bounding box center [799, 295] width 236 height 17
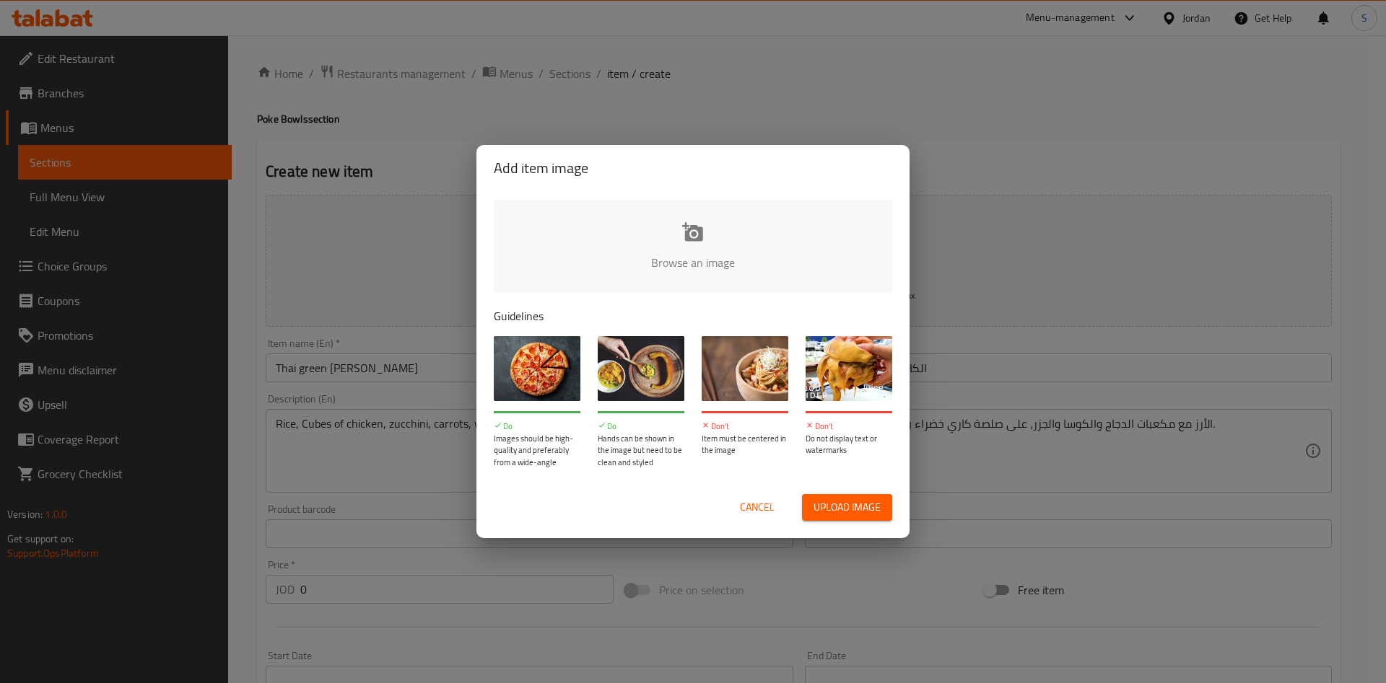
click at [816, 504] on span "Upload image" at bounding box center [846, 508] width 67 height 18
type input "C:\fakepath\IMG_1203.heic"
drag, startPoint x: 836, startPoint y: 503, endPoint x: 768, endPoint y: 503, distance: 67.8
click at [768, 503] on div "Cancel Upload image" at bounding box center [693, 507] width 398 height 27
click at [768, 503] on span "Cancel" at bounding box center [757, 508] width 35 height 18
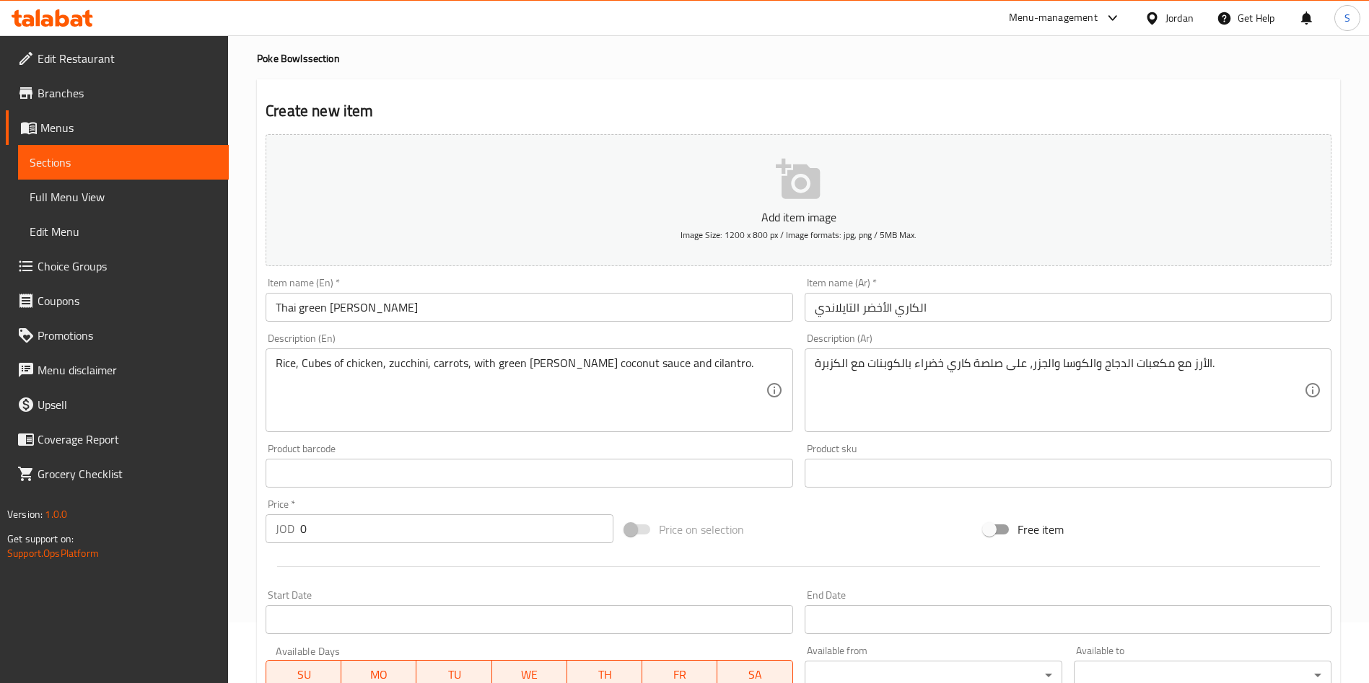
scroll to position [108, 0]
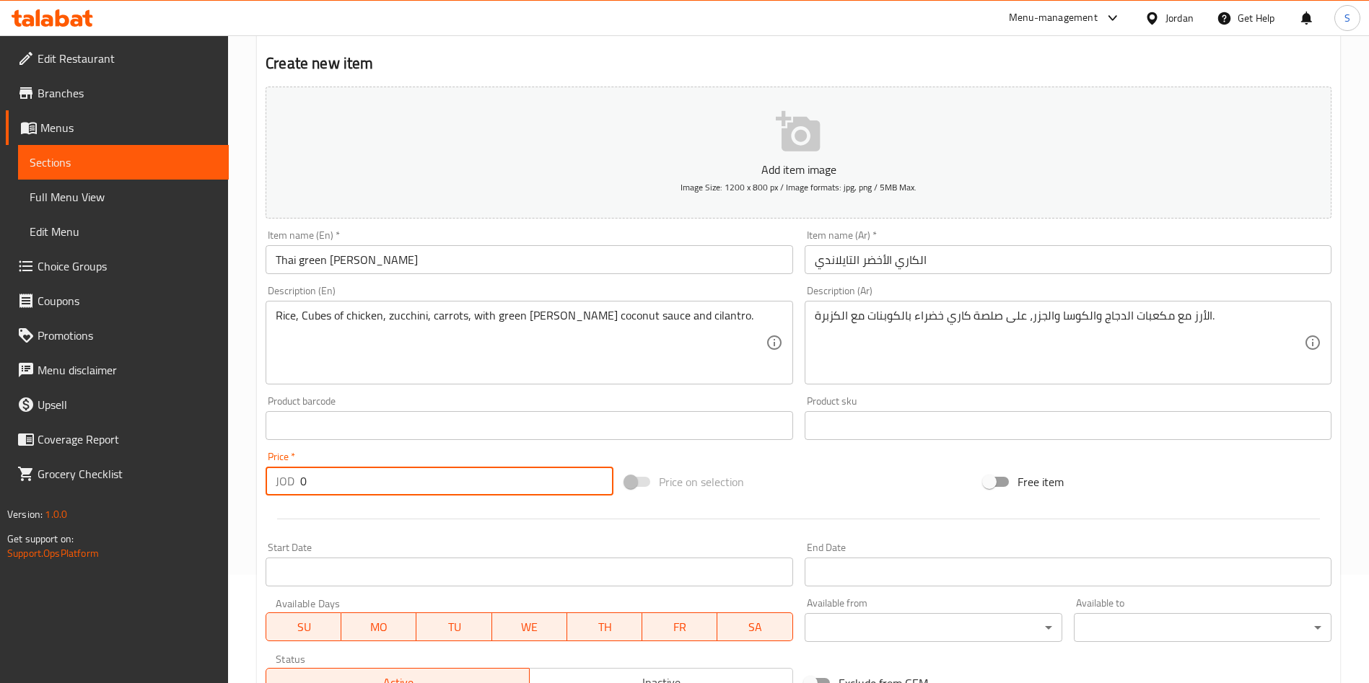
drag, startPoint x: 364, startPoint y: 476, endPoint x: 61, endPoint y: 465, distance: 303.3
click at [58, 474] on div "Edit Restaurant Branches Menus Sections Full Menu View Edit Menu Choice Groups …" at bounding box center [684, 419] width 1369 height 984
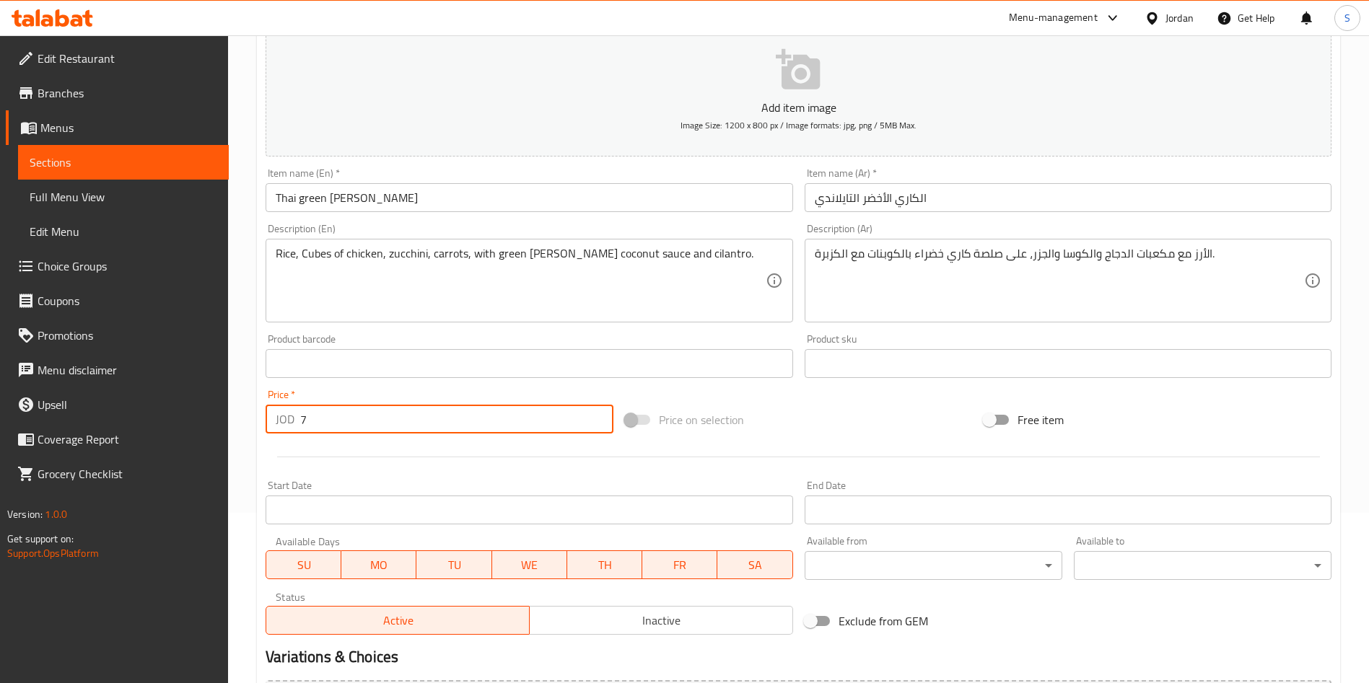
scroll to position [325, 0]
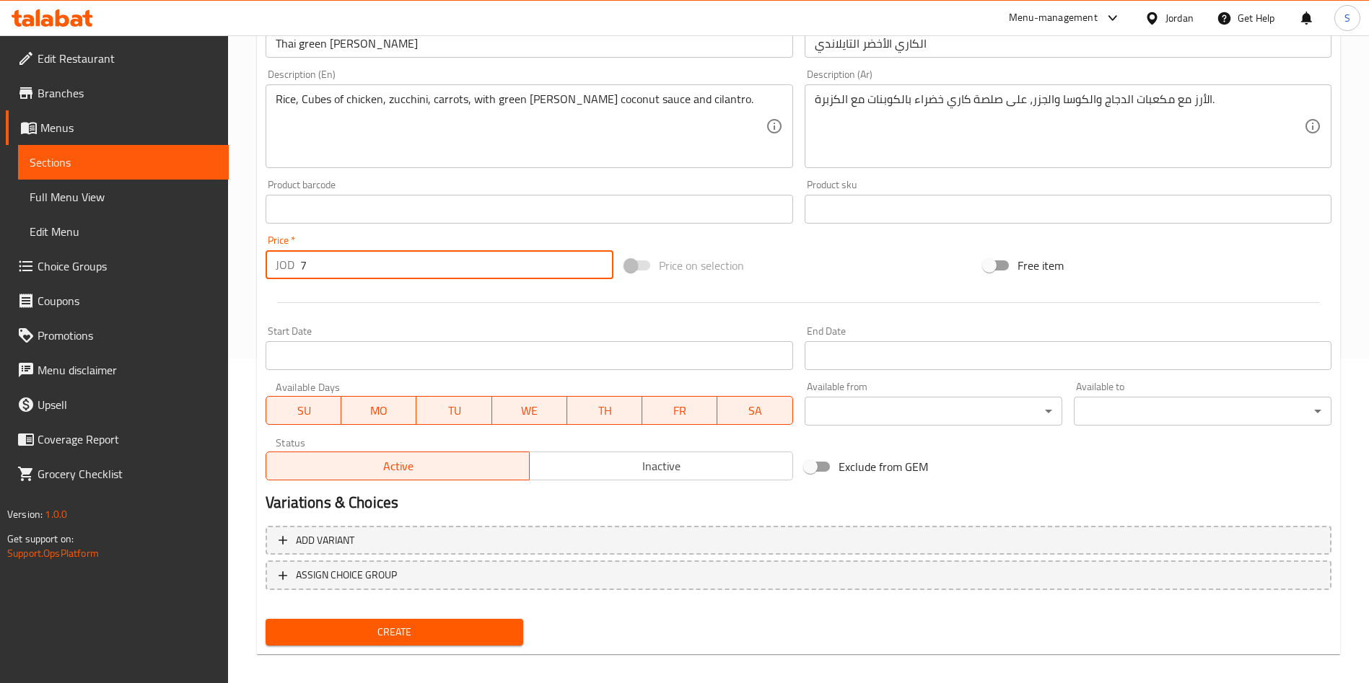
type input "7"
click at [455, 618] on div "Create" at bounding box center [394, 632] width 269 height 38
click at [460, 624] on span "Create" at bounding box center [394, 633] width 235 height 18
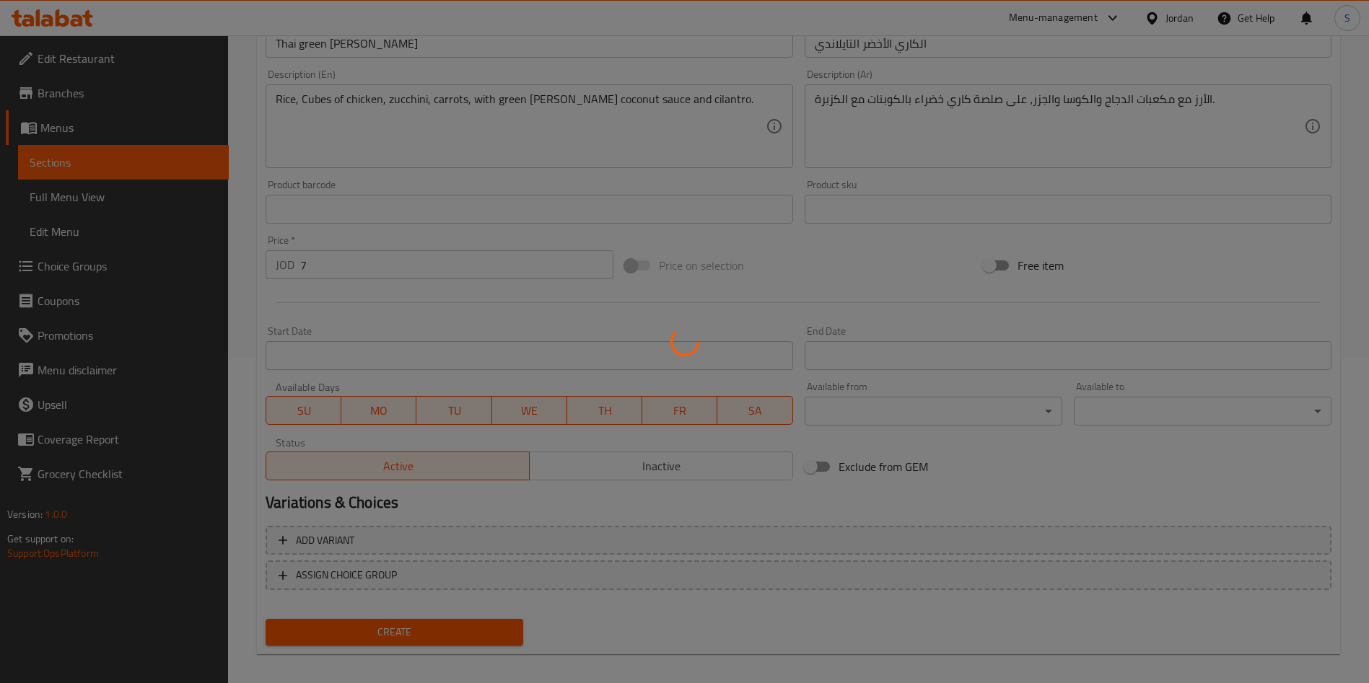
type input "0"
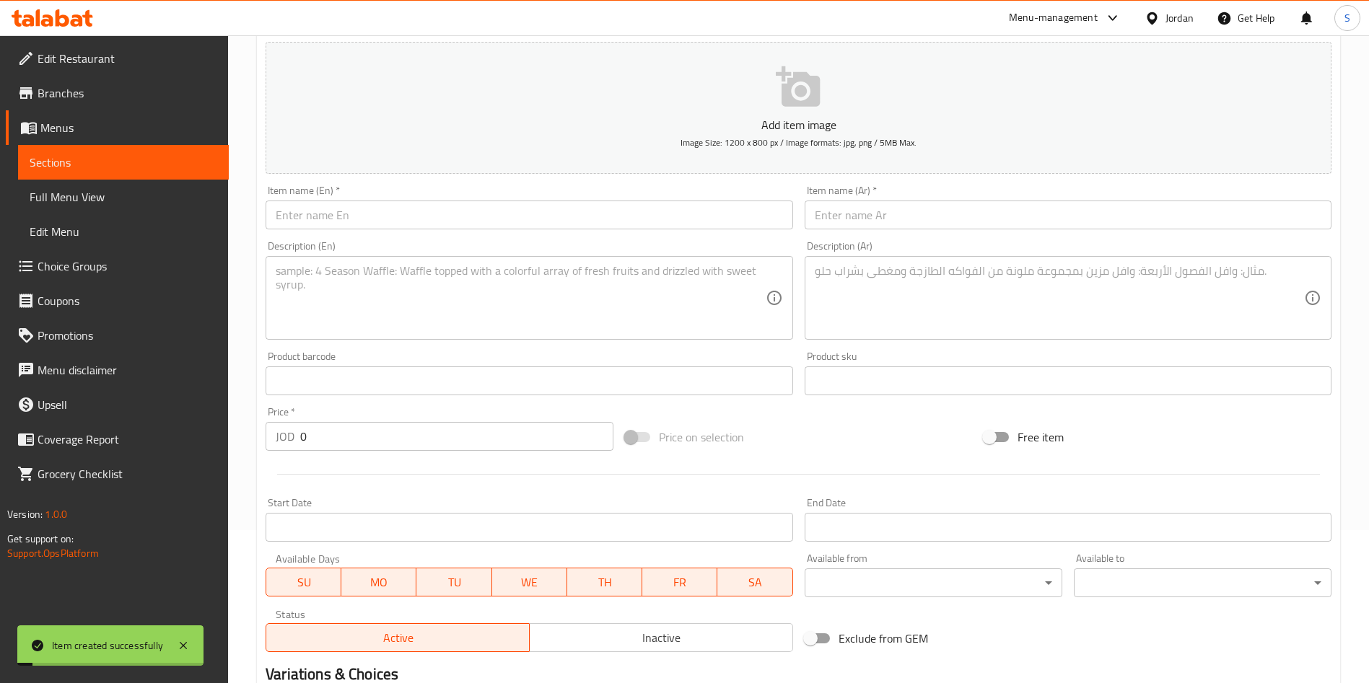
scroll to position [0, 0]
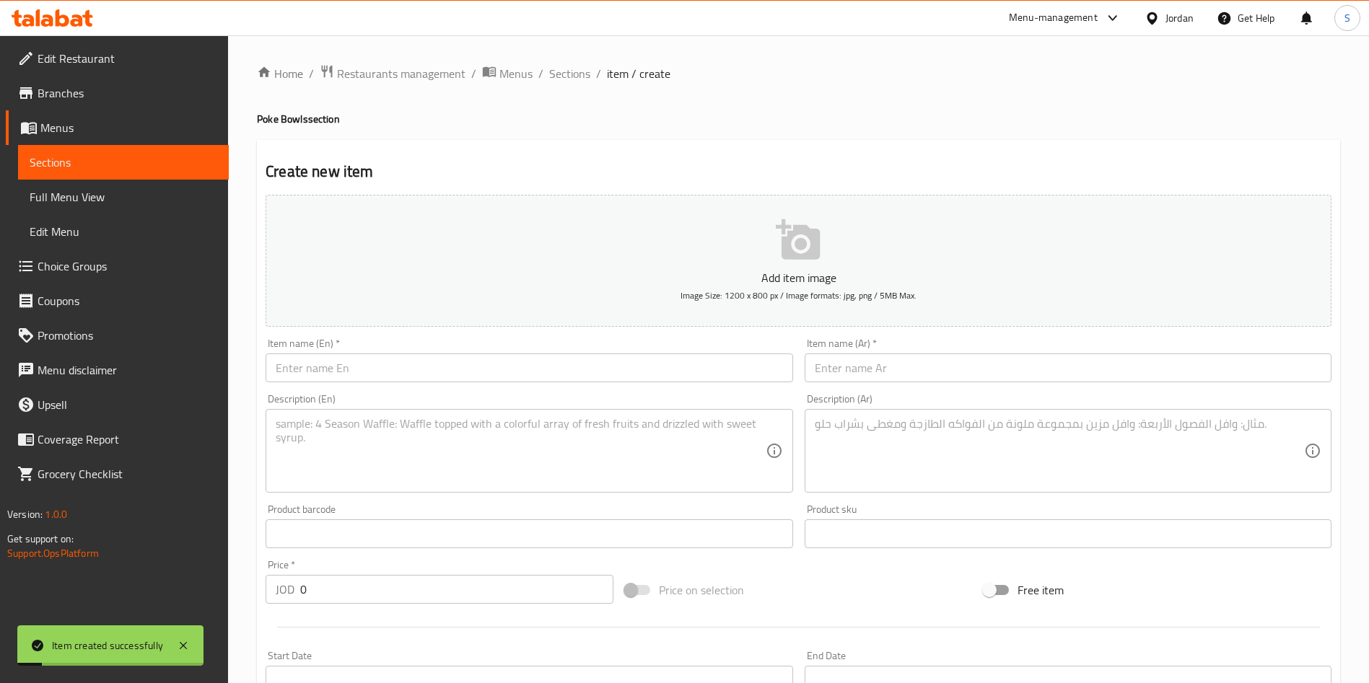
click at [580, 59] on div "Home / Restaurants management / Menus / Sections / item / create Poke Bowls sec…" at bounding box center [798, 527] width 1141 height 984
click at [581, 68] on span "Sections" at bounding box center [569, 73] width 41 height 17
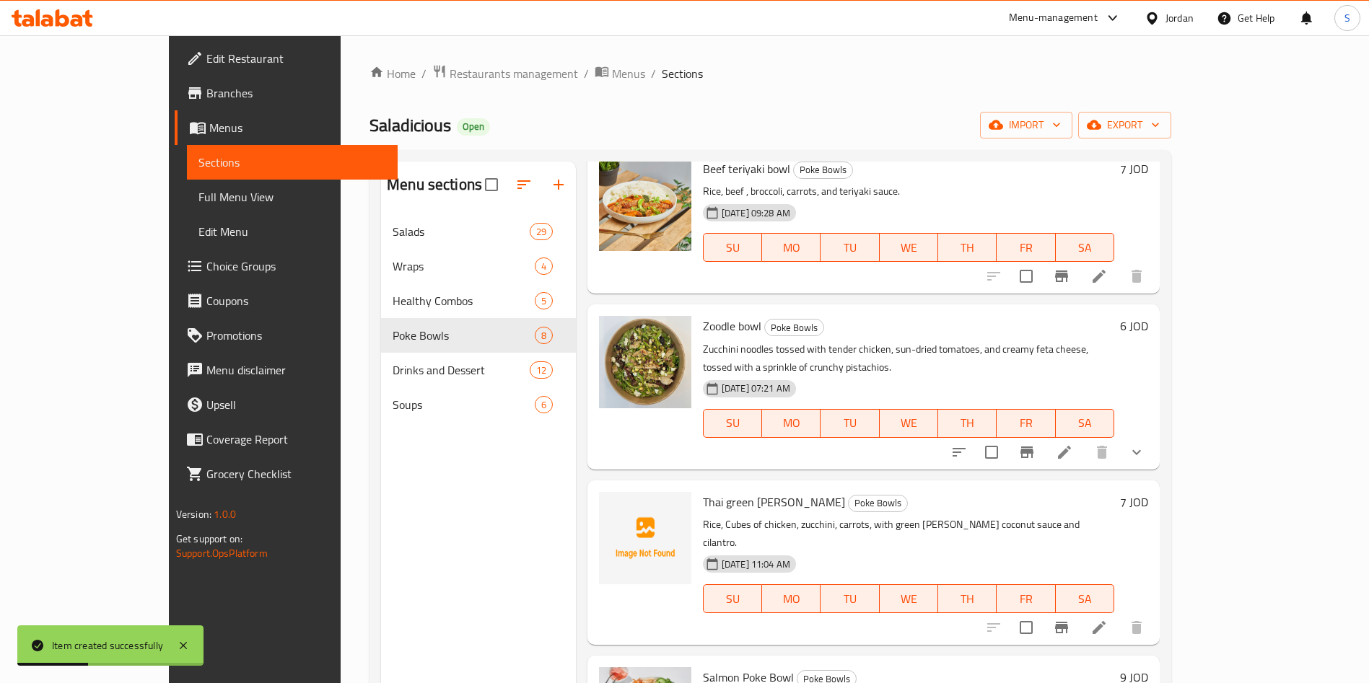
scroll to position [433, 0]
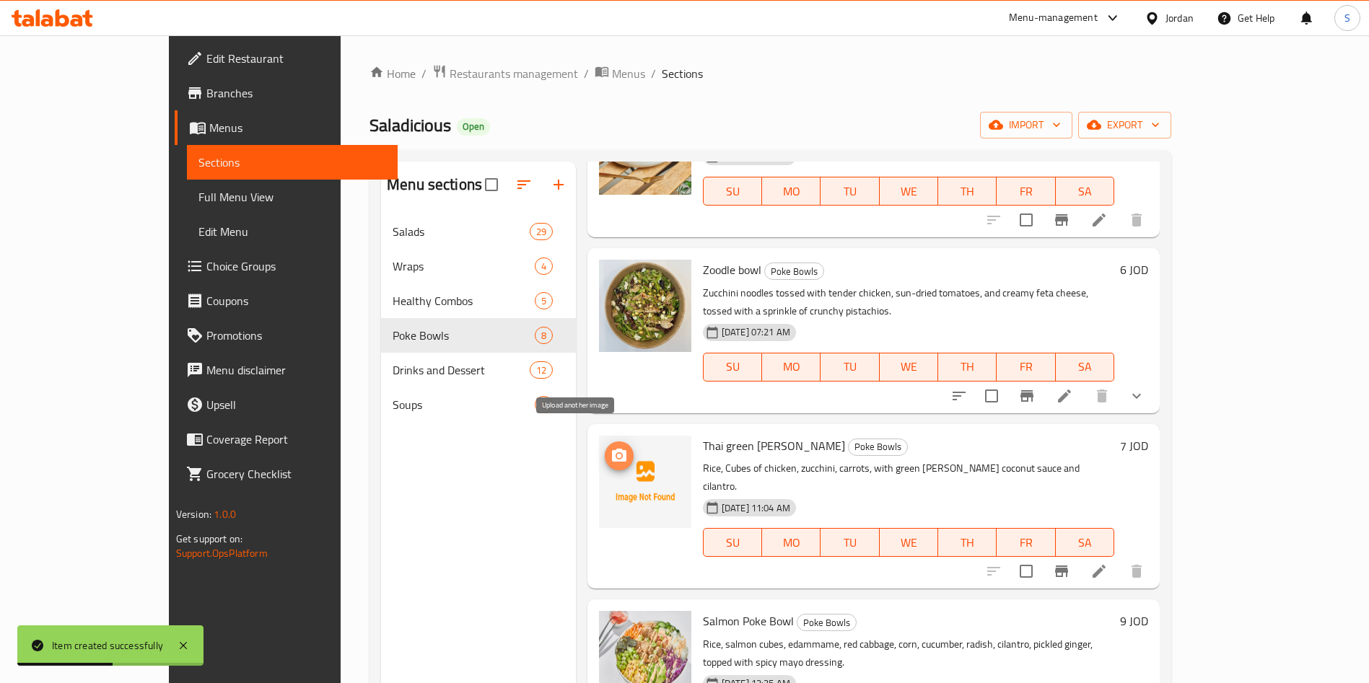
click at [612, 449] on icon "upload picture" at bounding box center [619, 455] width 14 height 13
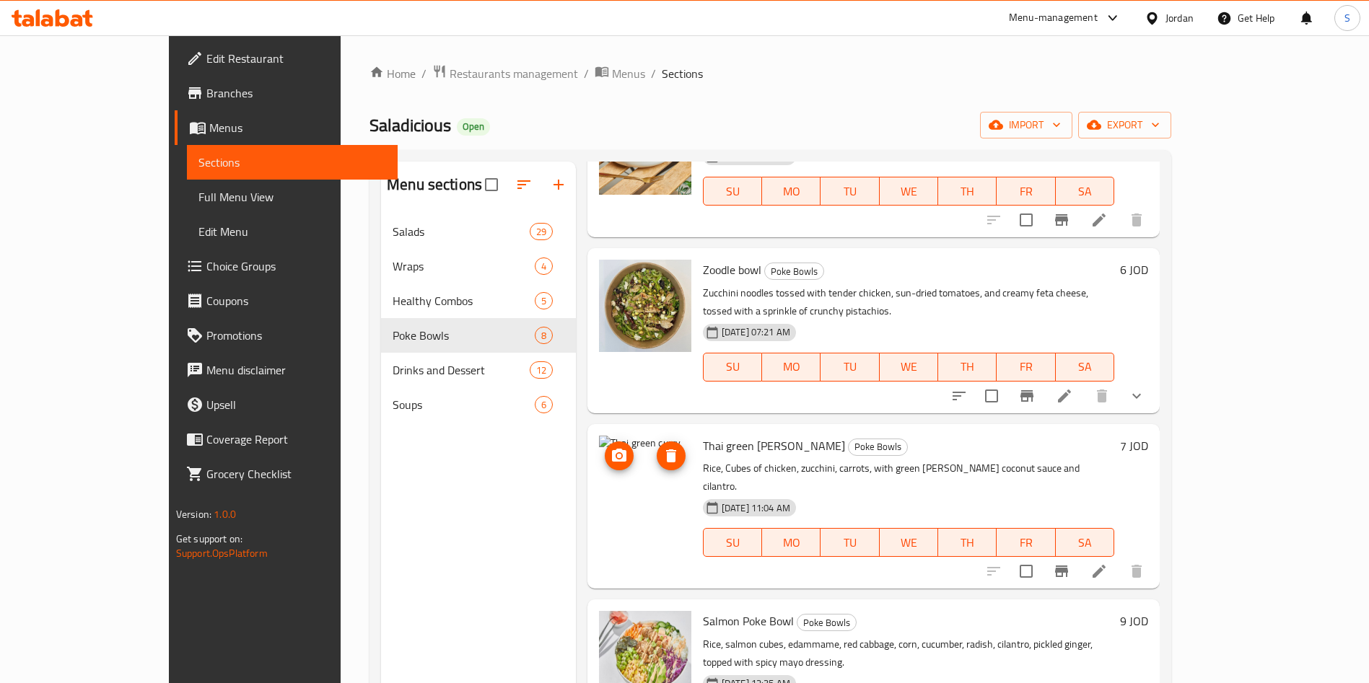
click at [605, 447] on button "upload picture" at bounding box center [619, 456] width 29 height 29
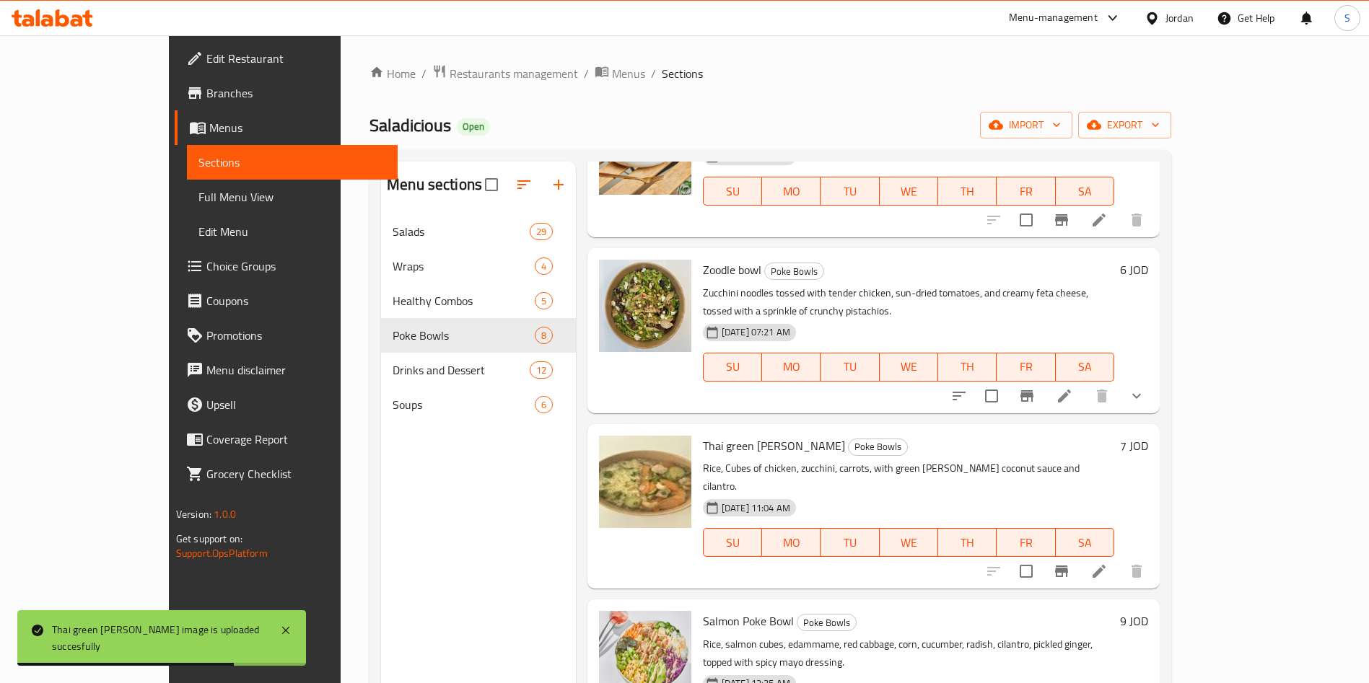
click at [1119, 559] on li at bounding box center [1099, 572] width 40 height 26
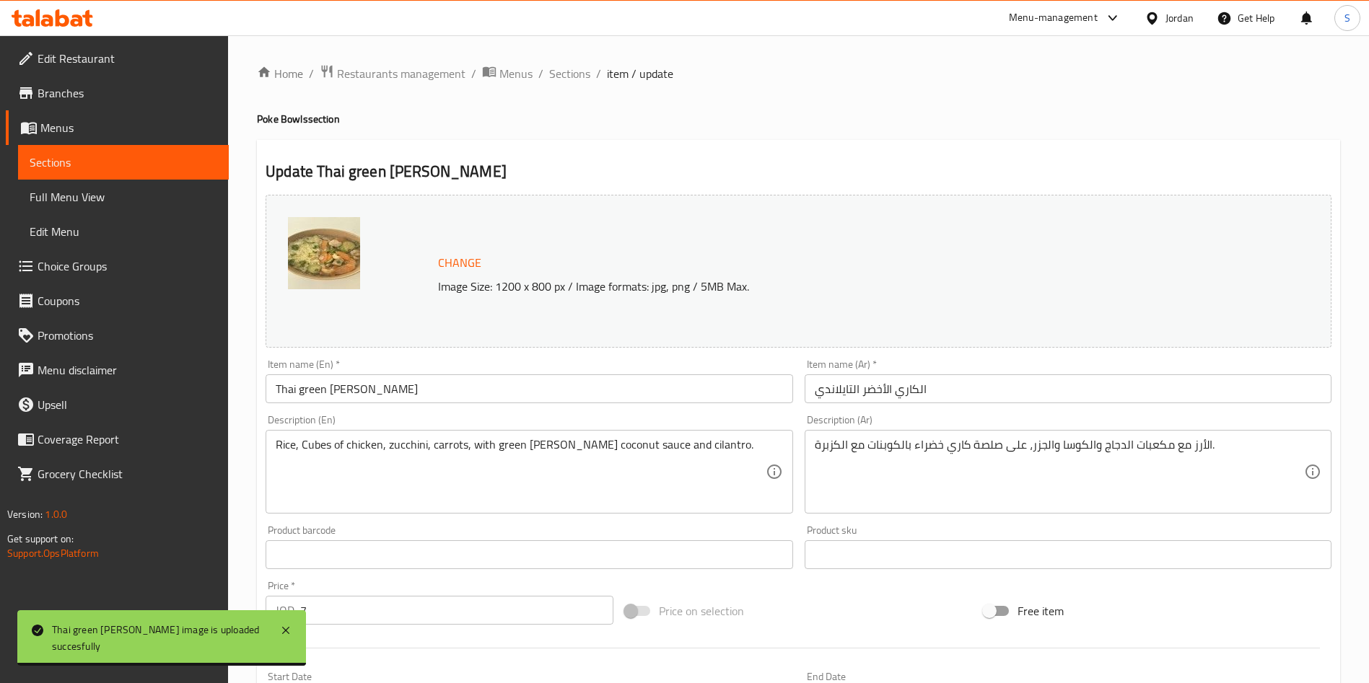
click at [452, 269] on span "Change" at bounding box center [459, 263] width 43 height 21
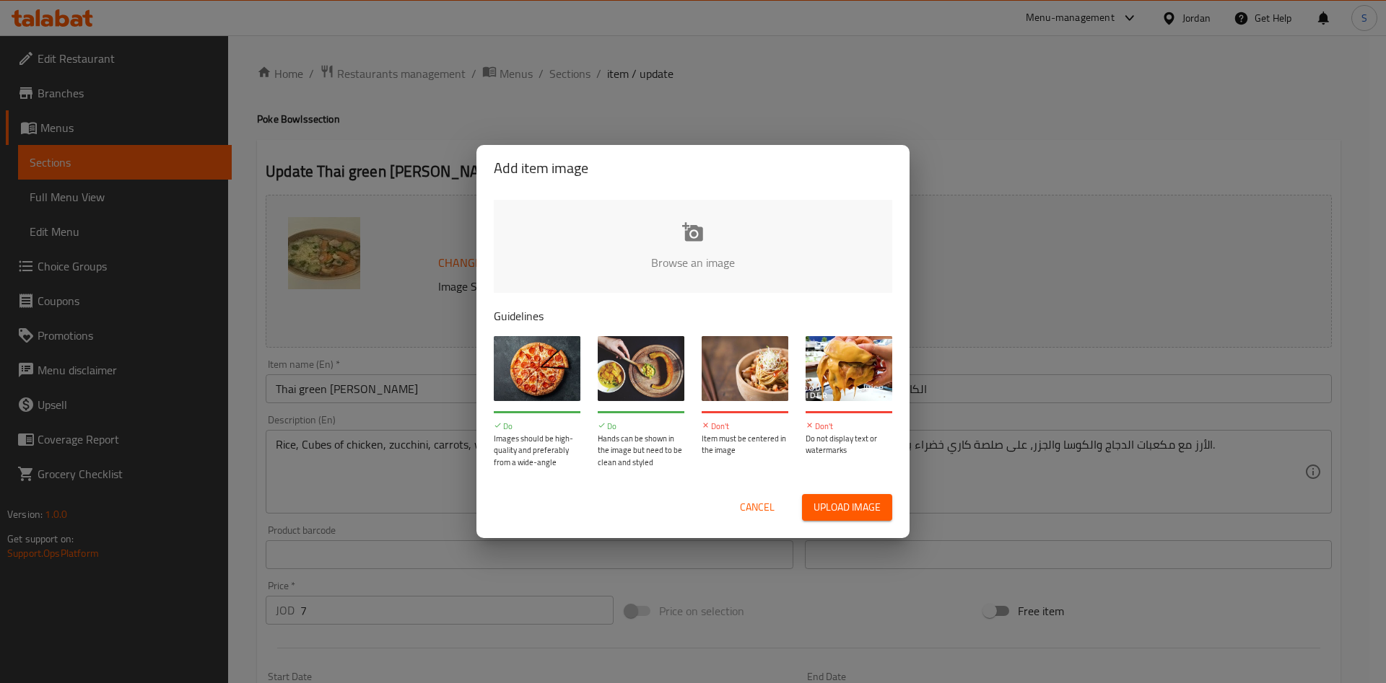
click at [818, 515] on span "Upload image" at bounding box center [846, 508] width 67 height 18
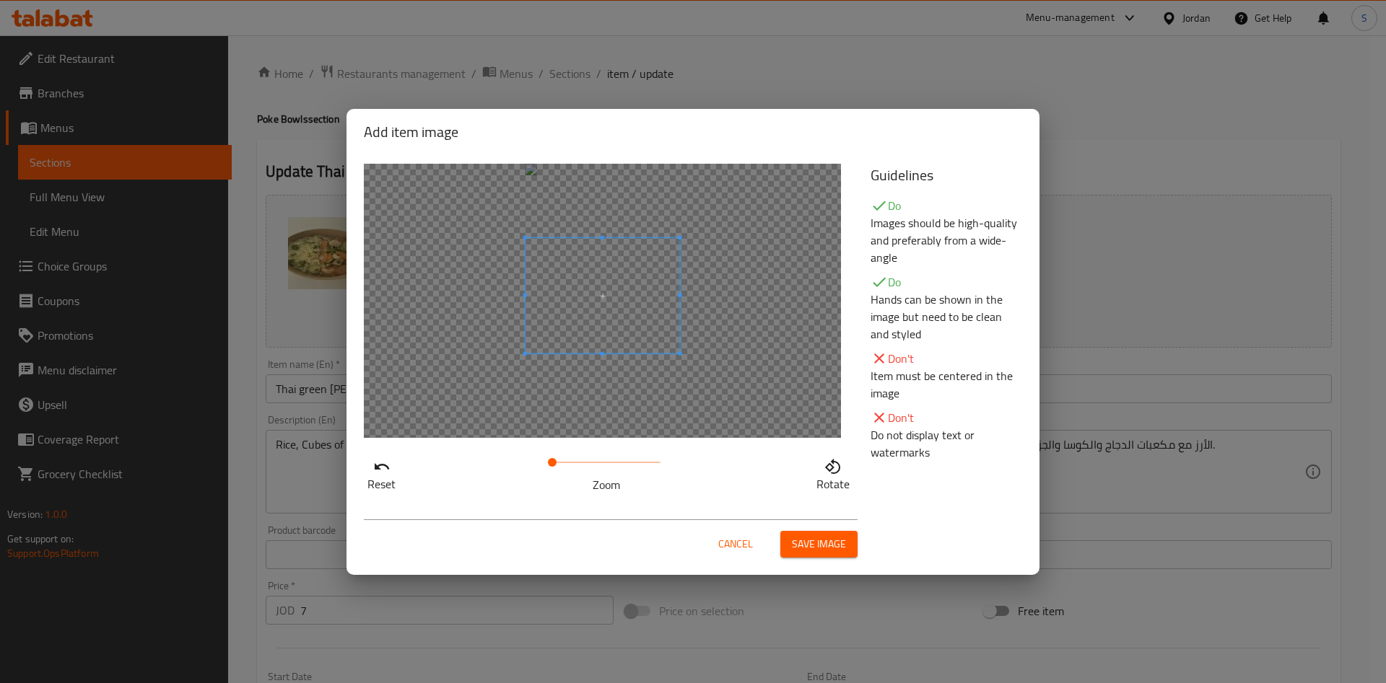
click at [558, 276] on span at bounding box center [602, 294] width 154 height 115
click at [823, 552] on span "Save image" at bounding box center [819, 544] width 54 height 18
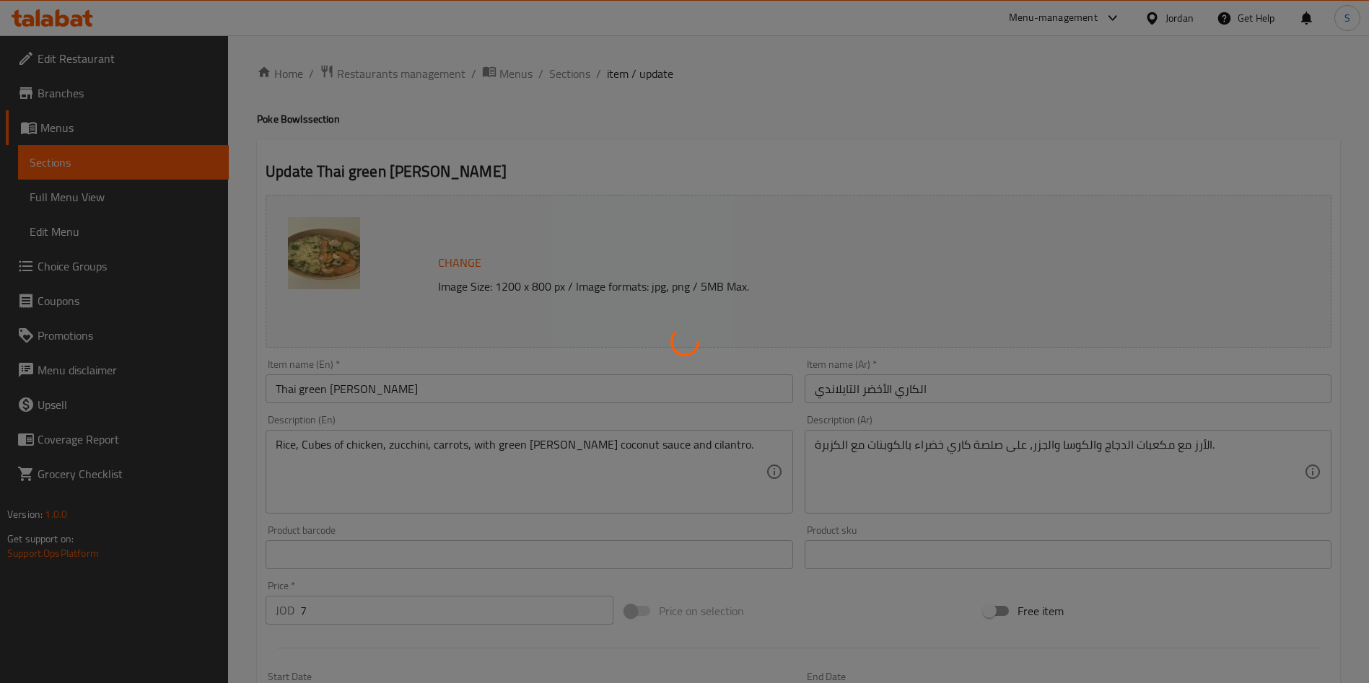
scroll to position [357, 0]
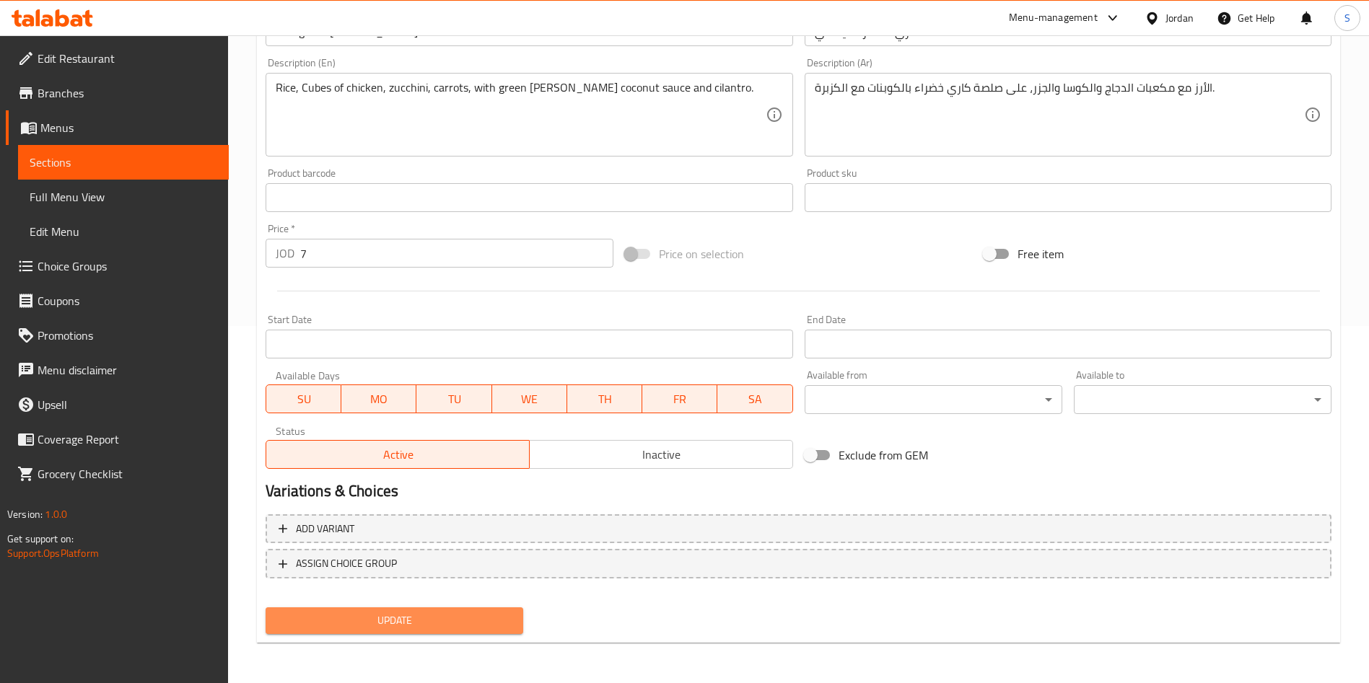
click at [455, 624] on span "Update" at bounding box center [394, 621] width 235 height 18
